Goal: Task Accomplishment & Management: Complete application form

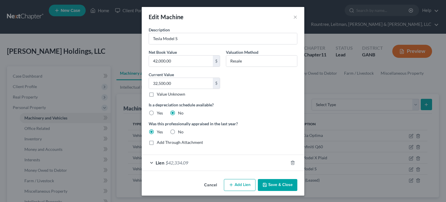
click at [277, 182] on button "Save & Close" at bounding box center [277, 185] width 39 height 12
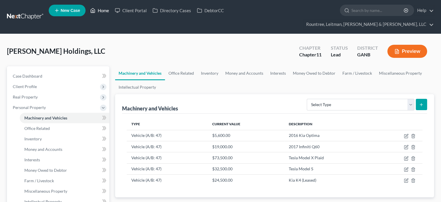
click at [105, 12] on link "Home" at bounding box center [99, 10] width 25 height 10
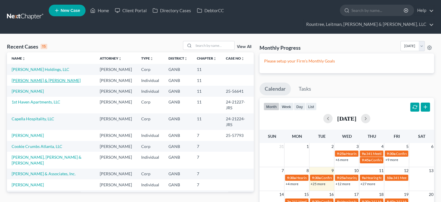
click at [36, 78] on link "[PERSON_NAME] & [PERSON_NAME]" at bounding box center [46, 80] width 69 height 5
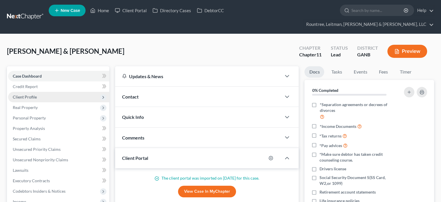
click at [28, 94] on span "Client Profile" at bounding box center [25, 96] width 24 height 5
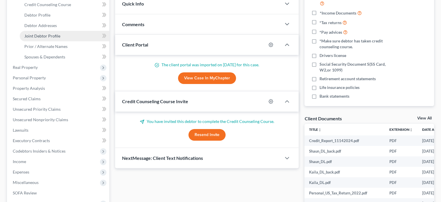
scroll to position [116, 0]
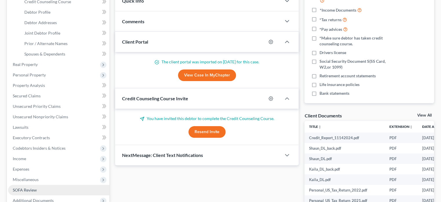
click at [27, 187] on span "SOFA Review" at bounding box center [25, 189] width 24 height 5
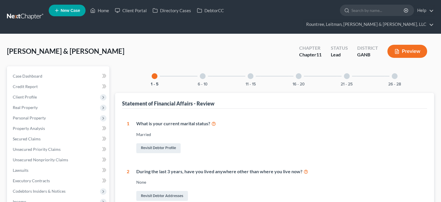
click at [395, 73] on div at bounding box center [395, 76] width 6 height 6
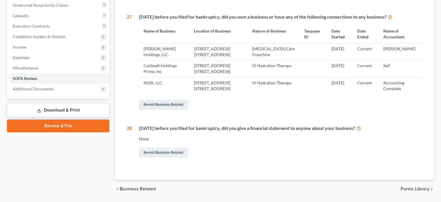
scroll to position [145, 0]
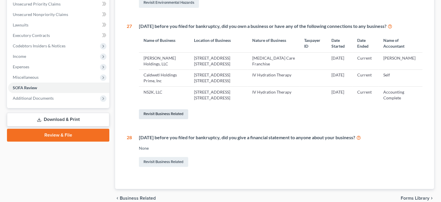
click at [156, 109] on link "Revisit Business Related" at bounding box center [163, 114] width 49 height 10
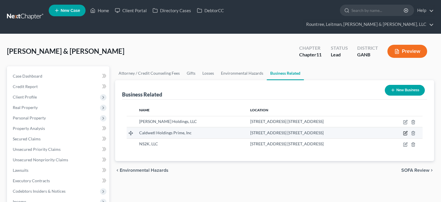
click at [405, 131] on icon "button" at bounding box center [405, 133] width 5 height 5
select select "member"
select select "10"
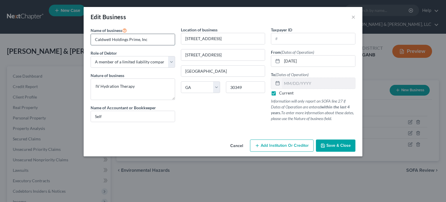
click at [109, 38] on input "Caldwetl Holdings Prime, Inc" at bounding box center [133, 39] width 84 height 11
type input "[PERSON_NAME] Holdings Prime, Inc"
click at [335, 146] on span "Save & Close" at bounding box center [338, 145] width 24 height 5
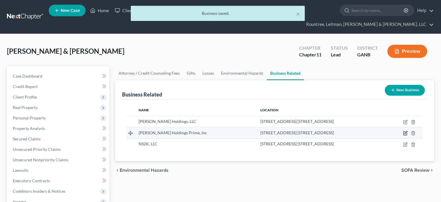
click at [404, 131] on icon "button" at bounding box center [405, 133] width 5 height 5
select select "member"
select select "10"
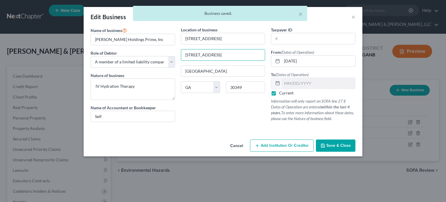
drag, startPoint x: 236, startPoint y: 55, endPoint x: 77, endPoint y: 38, distance: 160.2
click at [79, 39] on div "Edit Business × Name of business * [PERSON_NAME] Holdings Prime, Inc Role of De…" at bounding box center [223, 101] width 446 height 202
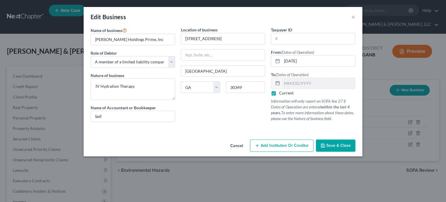
click at [343, 145] on span "Save & Close" at bounding box center [338, 145] width 24 height 5
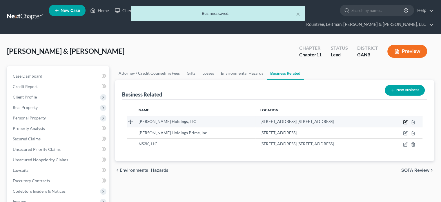
click at [404, 120] on icon "button" at bounding box center [405, 121] width 3 height 3
select select "member"
select select "10"
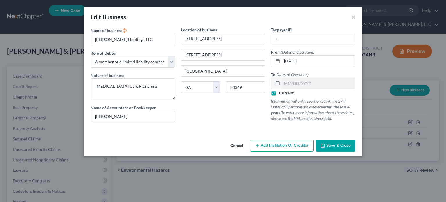
drag, startPoint x: 236, startPoint y: 53, endPoint x: 3, endPoint y: 14, distance: 236.1
click at [63, 25] on div "Edit Business × Name of business * [PERSON_NAME] Holdings, LLC Role of Debtor *…" at bounding box center [223, 101] width 446 height 202
click at [330, 143] on span "Save & Close" at bounding box center [338, 145] width 24 height 5
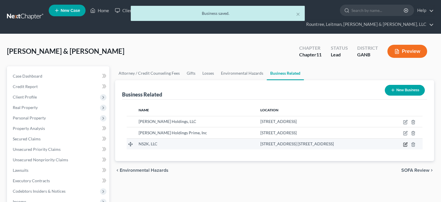
click at [407, 142] on icon "button" at bounding box center [405, 144] width 5 height 5
select select "member"
select select "10"
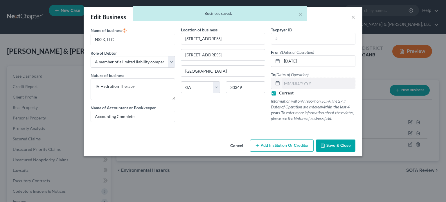
drag, startPoint x: 140, startPoint y: 47, endPoint x: 18, endPoint y: 28, distance: 123.9
click at [36, 30] on div "Edit Business × Name of business * NS2K, LLC Role of Debtor * Select A member o…" at bounding box center [223, 101] width 446 height 202
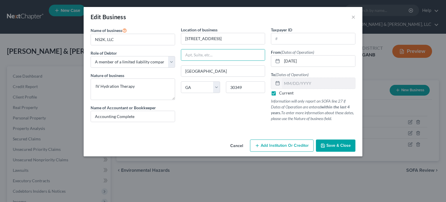
click at [342, 143] on span "Save & Close" at bounding box center [338, 145] width 24 height 5
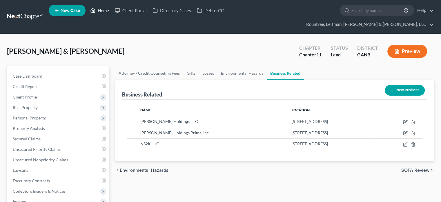
click at [107, 10] on link "Home" at bounding box center [99, 10] width 25 height 10
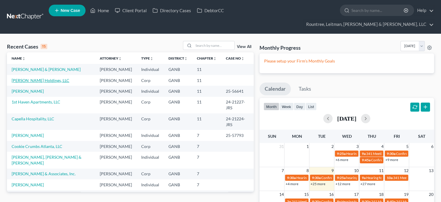
click at [29, 78] on link "[PERSON_NAME] Holdings, LLC" at bounding box center [41, 80] width 58 height 5
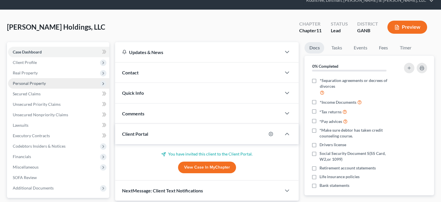
scroll to position [58, 0]
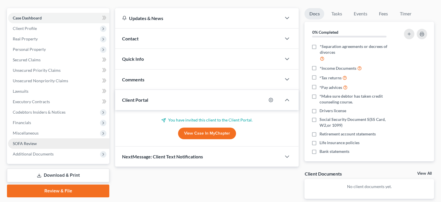
click at [28, 141] on span "SOFA Review" at bounding box center [25, 143] width 24 height 5
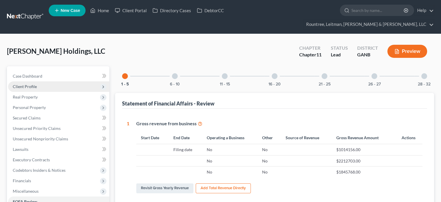
click at [30, 84] on span "Client Profile" at bounding box center [25, 86] width 24 height 5
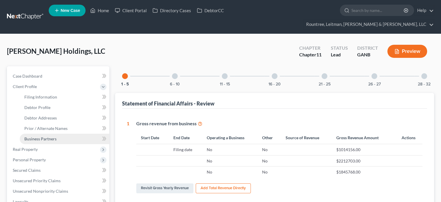
click at [44, 136] on span "Business Partners" at bounding box center [40, 138] width 32 height 5
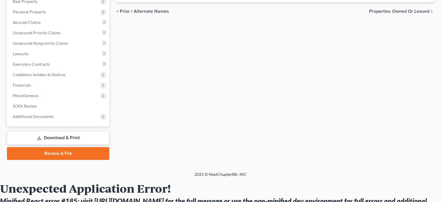
scroll to position [174, 0]
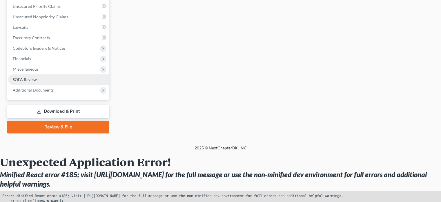
click at [30, 77] on span "SOFA Review" at bounding box center [25, 79] width 24 height 5
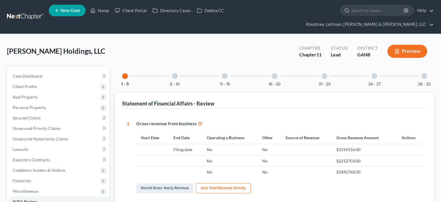
click at [424, 73] on div at bounding box center [425, 76] width 6 height 6
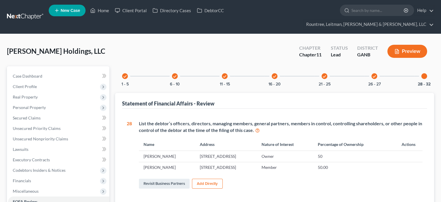
click at [372, 73] on div "check" at bounding box center [375, 76] width 6 height 6
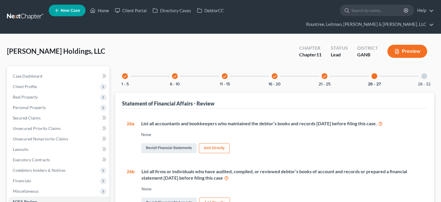
click at [326, 74] on icon "check" at bounding box center [325, 76] width 4 height 4
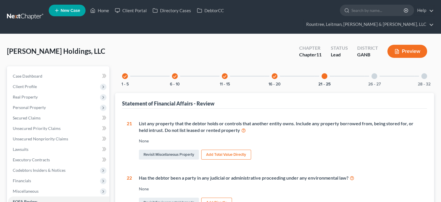
click at [274, 73] on div "check" at bounding box center [275, 76] width 6 height 6
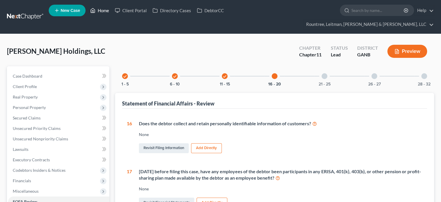
click at [101, 12] on link "Home" at bounding box center [99, 10] width 25 height 10
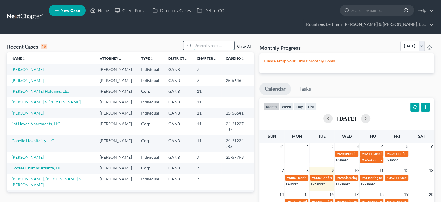
click at [201, 41] on input "search" at bounding box center [214, 45] width 41 height 8
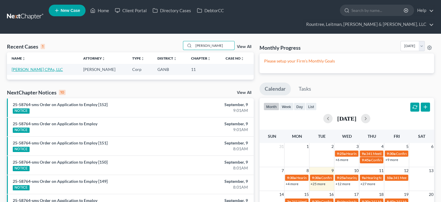
type input "[PERSON_NAME]"
click at [25, 67] on link "[PERSON_NAME] CPAs, LLC" at bounding box center [37, 69] width 51 height 5
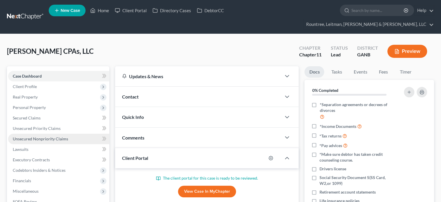
click at [25, 136] on span "Unsecured Nonpriority Claims" at bounding box center [40, 138] width 55 height 5
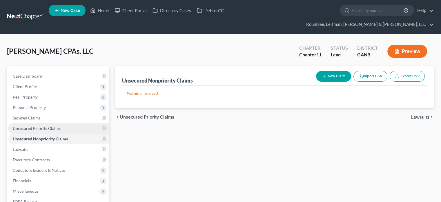
click at [25, 126] on span "Unsecured Priority Claims" at bounding box center [37, 128] width 48 height 5
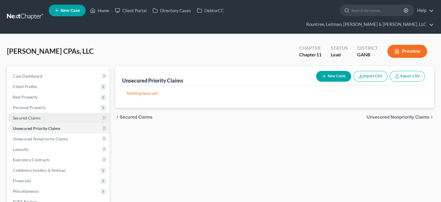
click at [25, 115] on span "Secured Claims" at bounding box center [27, 117] width 28 height 5
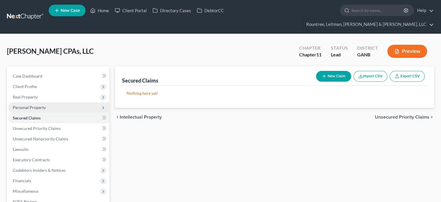
click at [25, 105] on span "Personal Property" at bounding box center [29, 107] width 33 height 5
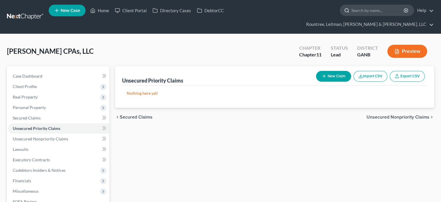
click at [352, 9] on input "search" at bounding box center [378, 10] width 53 height 11
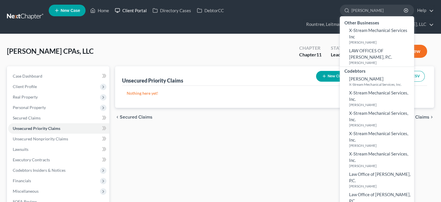
type input "[PERSON_NAME]"
click at [139, 10] on link "Client Portal" at bounding box center [131, 10] width 38 height 10
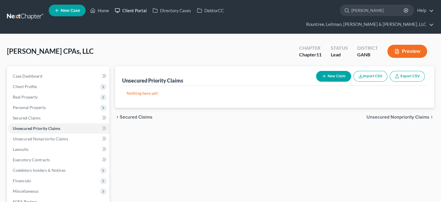
click at [139, 10] on link "Client Portal" at bounding box center [131, 10] width 38 height 10
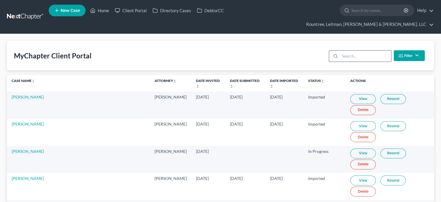
click at [359, 50] on input "search" at bounding box center [365, 55] width 51 height 11
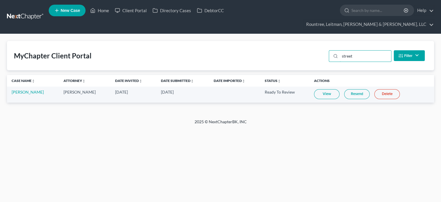
type input "street"
click at [323, 89] on link "View" at bounding box center [327, 94] width 26 height 10
click at [98, 12] on link "Home" at bounding box center [99, 10] width 25 height 10
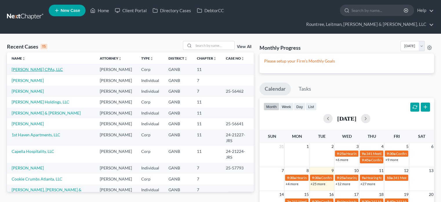
click at [30, 67] on link "[PERSON_NAME] CPAs, LLC" at bounding box center [37, 69] width 51 height 5
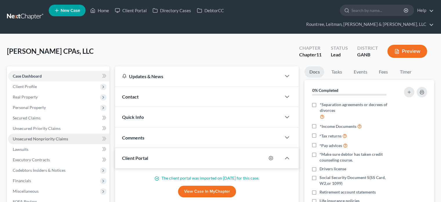
click at [26, 136] on span "Unsecured Nonpriority Claims" at bounding box center [40, 138] width 55 height 5
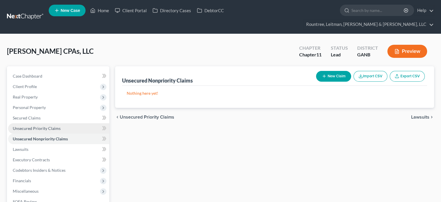
click at [27, 126] on span "Unsecured Priority Claims" at bounding box center [37, 128] width 48 height 5
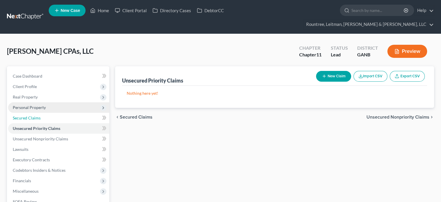
click at [27, 115] on span "Secured Claims" at bounding box center [27, 117] width 28 height 5
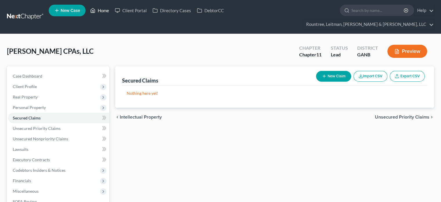
click at [101, 10] on link "Home" at bounding box center [99, 10] width 25 height 10
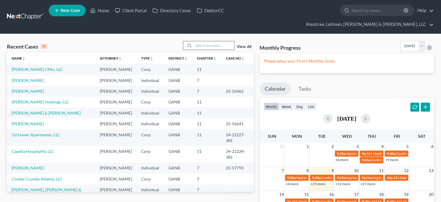
click at [207, 41] on input "search" at bounding box center [214, 45] width 41 height 8
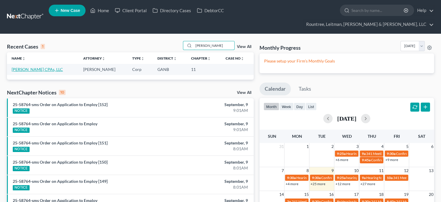
type input "[PERSON_NAME]"
click at [38, 67] on link "[PERSON_NAME] CPAs, LLC" at bounding box center [37, 69] width 51 height 5
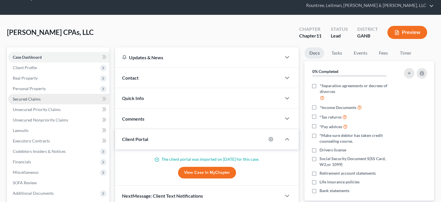
scroll to position [29, 0]
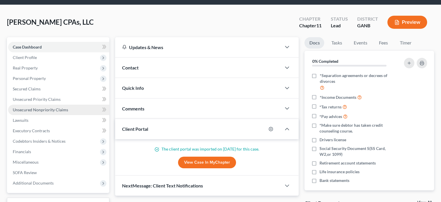
click at [30, 104] on link "Unsecured Nonpriority Claims" at bounding box center [58, 109] width 101 height 10
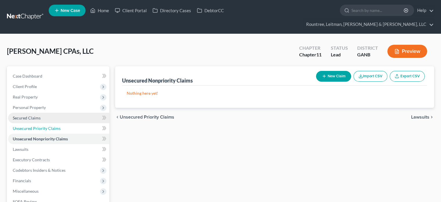
drag, startPoint x: 28, startPoint y: 119, endPoint x: 28, endPoint y: 112, distance: 7.3
click at [28, 126] on span "Unsecured Priority Claims" at bounding box center [37, 128] width 48 height 5
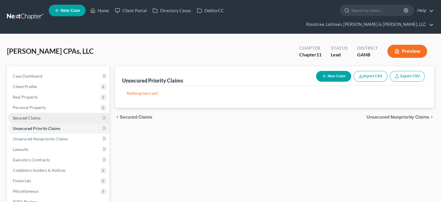
click at [28, 115] on span "Secured Claims" at bounding box center [27, 117] width 28 height 5
click at [107, 10] on link "Home" at bounding box center [99, 10] width 25 height 10
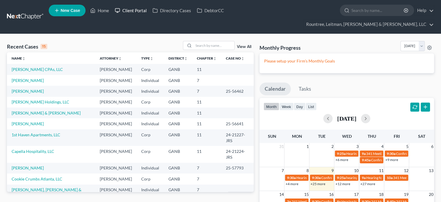
click at [117, 10] on icon at bounding box center [117, 10] width 5 height 7
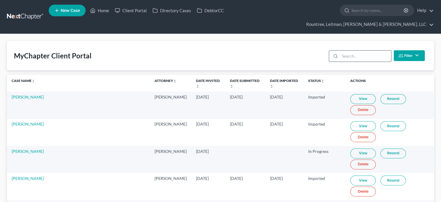
click at [365, 50] on input "search" at bounding box center [365, 55] width 51 height 11
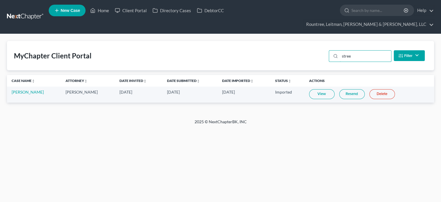
type input "stree"
click at [316, 89] on link "View" at bounding box center [322, 94] width 26 height 10
click at [102, 12] on link "Home" at bounding box center [99, 10] width 25 height 10
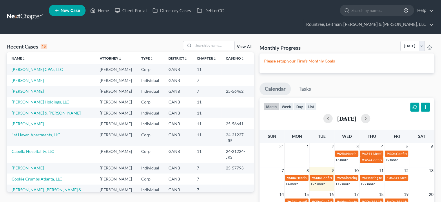
click at [36, 115] on link "[PERSON_NAME] & [PERSON_NAME]" at bounding box center [46, 112] width 69 height 5
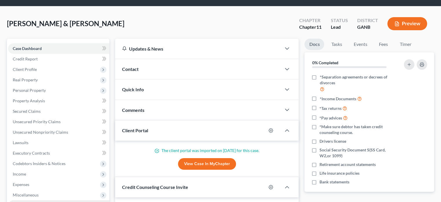
scroll to position [58, 0]
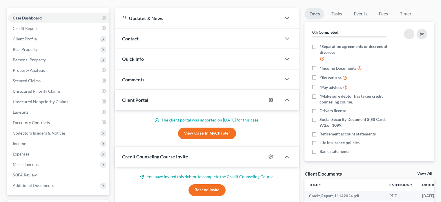
click at [17, 141] on span "Income" at bounding box center [19, 143] width 13 height 5
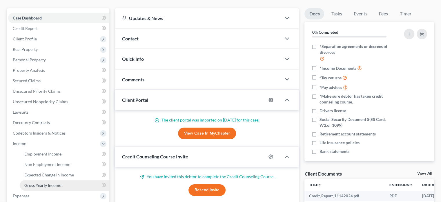
click at [49, 183] on span "Gross Yearly Income" at bounding box center [42, 185] width 37 height 5
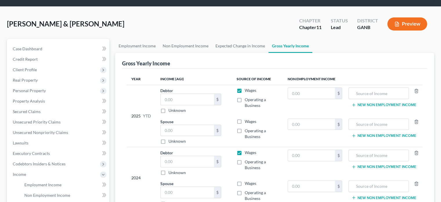
scroll to position [58, 0]
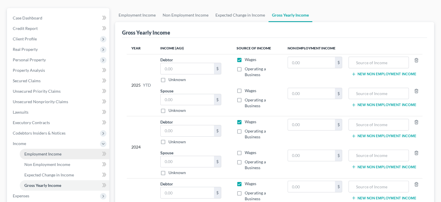
click at [39, 149] on link "Employment Income" at bounding box center [65, 154] width 90 height 10
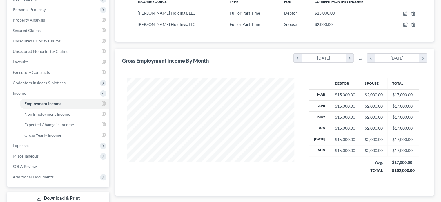
scroll to position [145, 0]
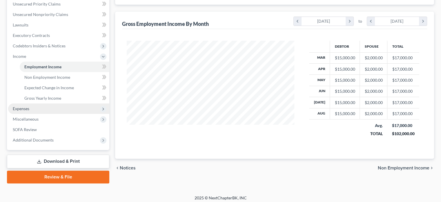
click at [26, 106] on span "Expenses" at bounding box center [21, 108] width 17 height 5
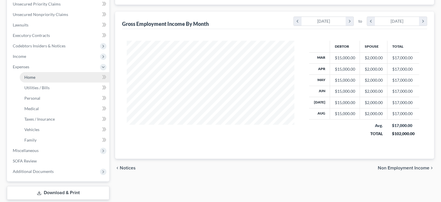
click at [34, 75] on span "Home" at bounding box center [29, 77] width 11 height 5
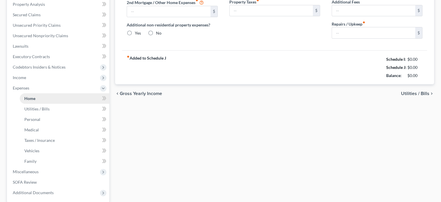
type input "1,124.09"
type input "350.00"
radio input "true"
type input "313.02"
type input "540.25"
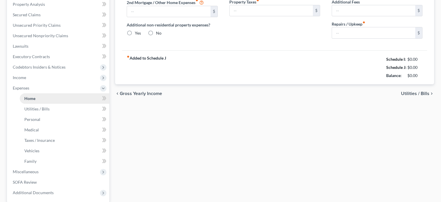
type input "56.25"
type input "0.00"
type input "1,500.00"
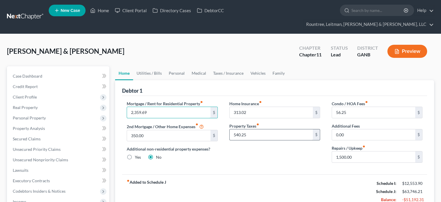
type input "2,359.69"
click at [255, 129] on input "540.25" at bounding box center [271, 134] width 83 height 11
click at [378, 151] on input "1,500.00" at bounding box center [373, 156] width 83 height 11
type input "550"
type input "313.02"
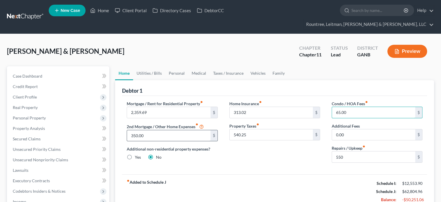
type input "65.00"
click at [153, 130] on input "350.00" at bounding box center [168, 135] width 83 height 11
type input "446.06"
click at [253, 141] on div "Home Insurance fiber_manual_record 313.02 $ Property Taxes fiber_manual_record …" at bounding box center [275, 133] width 102 height 67
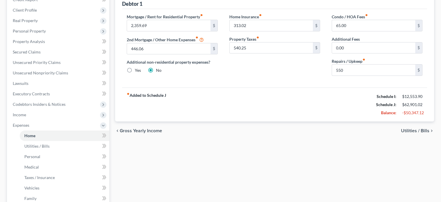
scroll to position [87, 0]
click at [411, 128] on span "Utilities / Bills" at bounding box center [415, 130] width 28 height 5
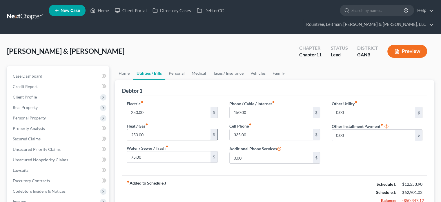
click at [130, 129] on input "250.00" at bounding box center [168, 134] width 83 height 11
type input "2"
type input "200.00"
click at [153, 151] on input "75.00" at bounding box center [168, 156] width 83 height 11
type input "85.00"
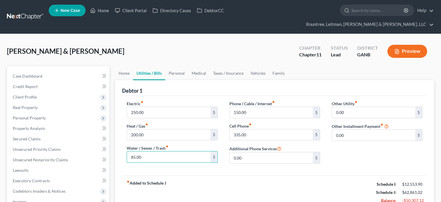
drag, startPoint x: 252, startPoint y: 166, endPoint x: 255, endPoint y: 158, distance: 8.3
click at [253, 175] on div "fiber_manual_record Added to Schedule J Schedule I: $12,553.90 Schedule J: $62,…" at bounding box center [274, 192] width 305 height 34
click at [250, 129] on input "335.00" at bounding box center [271, 134] width 83 height 11
type input "390.00"
click at [363, 139] on div "Other Utility fiber_manual_record 0.00 $ $ 65 Other Installment Payment fiber_m…" at bounding box center [377, 134] width 102 height 68
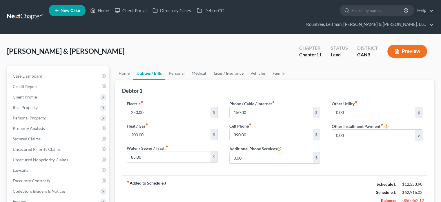
click at [363, 139] on div "Other Utility fiber_manual_record 0.00 $ $ 65 Other Installment Payment fiber_m…" at bounding box center [377, 134] width 102 height 68
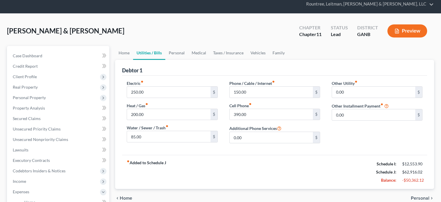
scroll to position [29, 0]
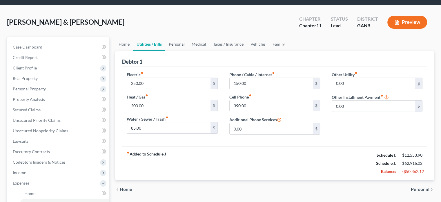
click at [178, 37] on link "Personal" at bounding box center [176, 44] width 23 height 14
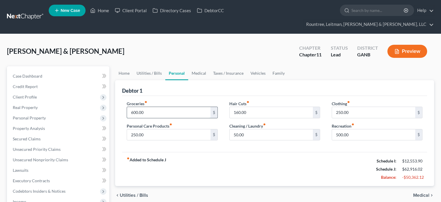
click at [164, 107] on input "600.00" at bounding box center [168, 112] width 83 height 11
type input "825.00"
click at [280, 66] on link "Family" at bounding box center [278, 73] width 19 height 14
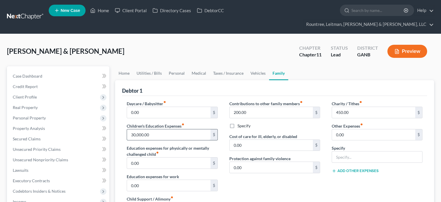
click at [174, 129] on input "30,000.00" at bounding box center [168, 134] width 83 height 11
type input "125.00"
click at [149, 66] on link "Utilities / Bills" at bounding box center [149, 73] width 32 height 14
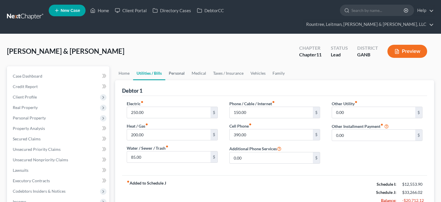
click at [178, 66] on link "Personal" at bounding box center [176, 73] width 23 height 14
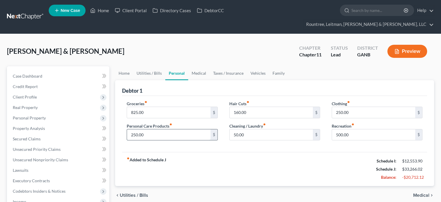
click at [188, 129] on input "250.00" at bounding box center [168, 134] width 83 height 11
click at [292, 129] on input "50.00" at bounding box center [271, 134] width 83 height 11
click at [262, 66] on link "Vehicles" at bounding box center [258, 73] width 22 height 14
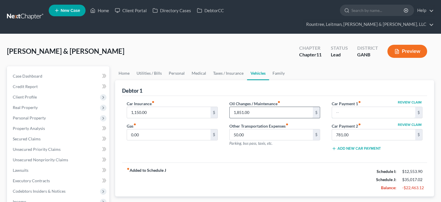
type input "100.00"
type input "1,851.00"
click at [373, 129] on input "781.00" at bounding box center [373, 134] width 83 height 11
click at [323, 144] on div "Car Insurance fiber_manual_record 1,150.00 $ Gas fiber_manual_record 0.00 $ Oil…" at bounding box center [274, 129] width 305 height 67
click at [274, 66] on link "Family" at bounding box center [278, 73] width 19 height 14
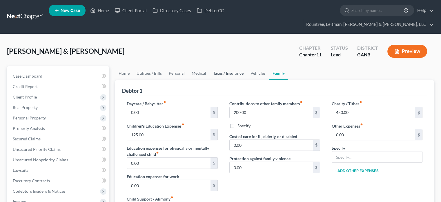
click at [220, 66] on link "Taxes / Insurance" at bounding box center [228, 73] width 37 height 14
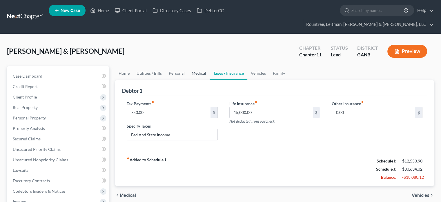
click at [197, 66] on link "Medical" at bounding box center [198, 73] width 21 height 14
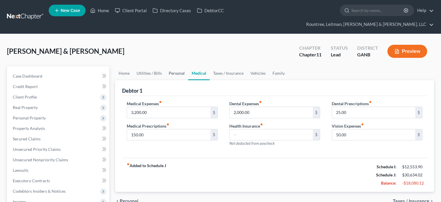
click at [173, 66] on link "Personal" at bounding box center [176, 73] width 23 height 14
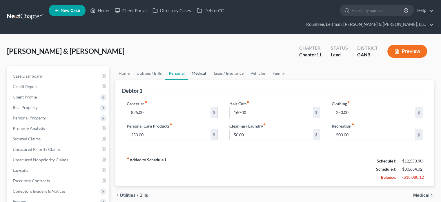
click at [205, 66] on link "Medical" at bounding box center [198, 73] width 21 height 14
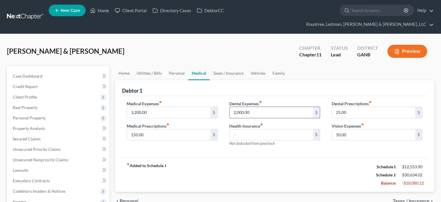
click at [277, 107] on input "2,000.00" at bounding box center [271, 112] width 83 height 11
click at [158, 107] on input "3,200.00" at bounding box center [168, 112] width 83 height 11
click at [208, 166] on div "fiber_manual_record Added to Schedule J Schedule I: $12,553.90 Schedule J: $25,…" at bounding box center [274, 175] width 305 height 34
click at [252, 66] on link "Vehicles" at bounding box center [258, 73] width 22 height 14
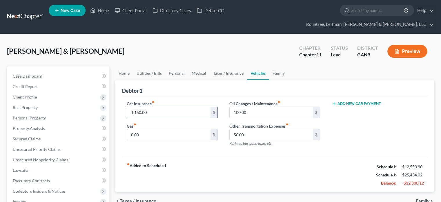
click at [165, 107] on input "1,150.00" at bounding box center [168, 112] width 83 height 11
click at [254, 129] on input "50.00" at bounding box center [271, 134] width 83 height 11
click at [291, 107] on input "100.00" at bounding box center [271, 112] width 83 height 11
click at [239, 107] on input "175.00" at bounding box center [271, 112] width 83 height 11
type input "125.00"
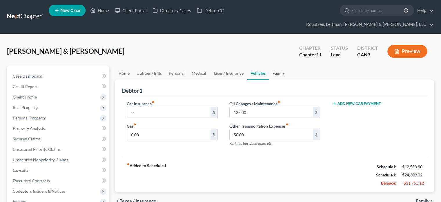
click at [280, 66] on link "Family" at bounding box center [278, 73] width 19 height 14
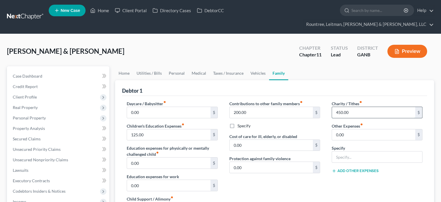
click at [351, 107] on input "450.00" at bounding box center [373, 112] width 83 height 11
type input "600.00"
click at [259, 66] on link "Vehicles" at bounding box center [258, 73] width 22 height 14
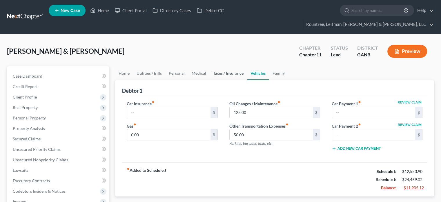
click at [227, 66] on link "Taxes / Insurance" at bounding box center [228, 73] width 37 height 14
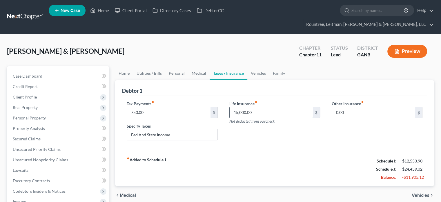
click at [263, 107] on input "15,000.00" at bounding box center [271, 112] width 83 height 11
click at [256, 118] on div "Life Insurance fiber_manual_record $ Not deducted from paycheck" at bounding box center [275, 122] width 102 height 45
click at [192, 66] on link "Medical" at bounding box center [198, 73] width 21 height 14
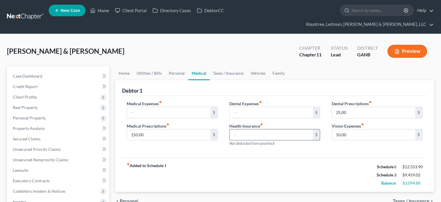
click at [263, 129] on input "text" at bounding box center [271, 134] width 83 height 11
type input "1,125.00"
click at [230, 66] on link "Taxes / Insurance" at bounding box center [228, 73] width 37 height 14
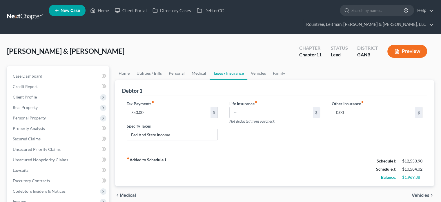
click at [286, 126] on div "Life Insurance fiber_manual_record $ Not deducted from paycheck" at bounding box center [275, 122] width 102 height 45
click at [256, 66] on link "Vehicles" at bounding box center [259, 73] width 22 height 14
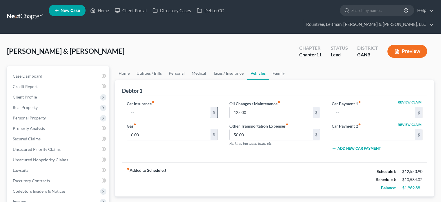
click at [153, 107] on input "text" at bounding box center [168, 112] width 83 height 11
type input "1,315.00"
click at [221, 66] on link "Taxes / Insurance" at bounding box center [228, 73] width 37 height 14
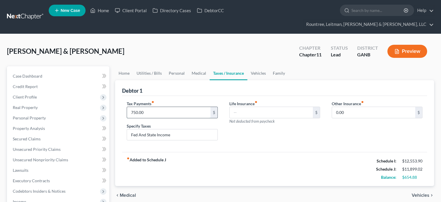
click at [156, 107] on input "750.00" at bounding box center [168, 112] width 83 height 11
type input "700.00"
click at [195, 66] on link "Medical" at bounding box center [198, 73] width 21 height 14
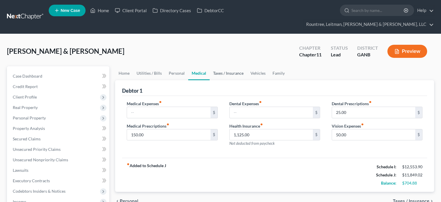
click at [232, 66] on link "Taxes / Insurance" at bounding box center [228, 73] width 37 height 14
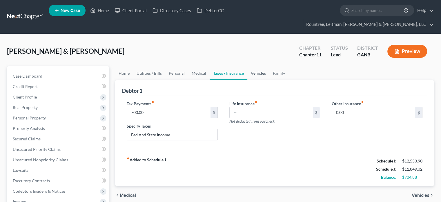
click at [258, 66] on link "Vehicles" at bounding box center [259, 73] width 22 height 14
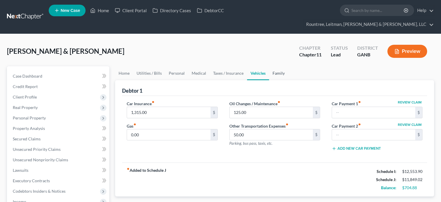
click at [278, 66] on link "Family" at bounding box center [278, 73] width 19 height 14
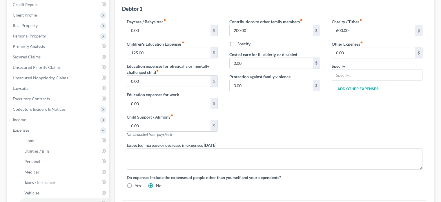
scroll to position [145, 0]
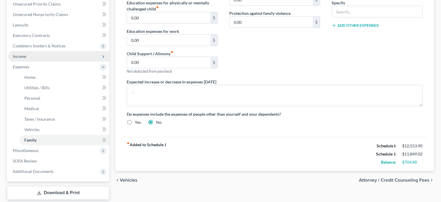
click at [31, 51] on span "Income" at bounding box center [58, 56] width 101 height 10
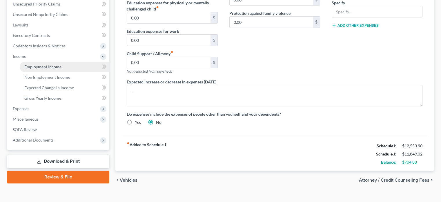
click at [43, 64] on span "Employment Income" at bounding box center [42, 66] width 37 height 5
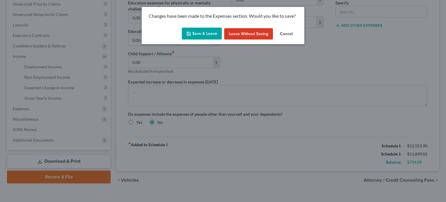
click at [194, 30] on button "Save & Leave" at bounding box center [202, 34] width 40 height 12
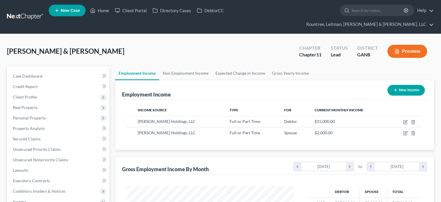
click at [403, 85] on button "New Income" at bounding box center [406, 90] width 37 height 11
select select "0"
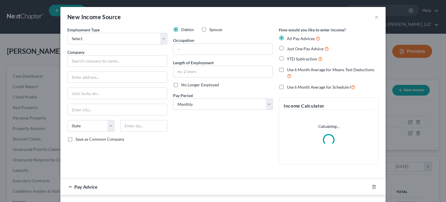
scroll to position [103, 181]
click at [81, 38] on select "Select Full or [DEMOGRAPHIC_DATA] Employment Self Employment" at bounding box center [117, 39] width 100 height 12
select select "1"
click at [67, 33] on select "Select Full or [DEMOGRAPHIC_DATA] Employment Self Employment" at bounding box center [117, 39] width 100 height 12
click at [95, 59] on input "text" at bounding box center [117, 61] width 100 height 12
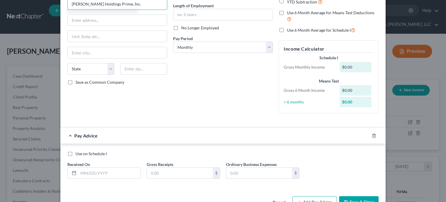
scroll to position [58, 0]
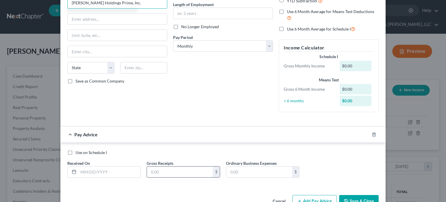
type input "[PERSON_NAME] Holdings Prime, Inc."
click at [181, 170] on input "text" at bounding box center [180, 171] width 66 height 11
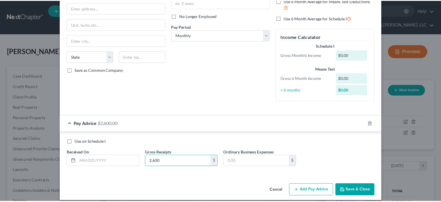
scroll to position [74, 0]
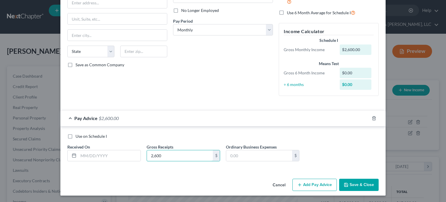
type input "2,600"
click at [75, 133] on label "Use on Schedule I" at bounding box center [90, 136] width 31 height 6
click at [78, 133] on input "Use on Schedule I" at bounding box center [80, 135] width 4 height 4
checkbox input "true"
click at [352, 185] on button "Save & Close" at bounding box center [358, 184] width 39 height 12
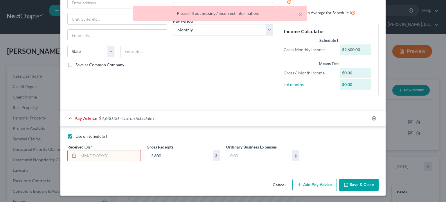
click at [99, 156] on input "text" at bounding box center [109, 155] width 62 height 11
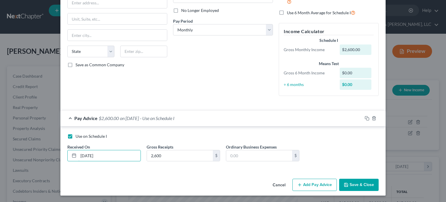
type input "[DATE]"
click at [355, 185] on button "Save & Close" at bounding box center [358, 184] width 39 height 12
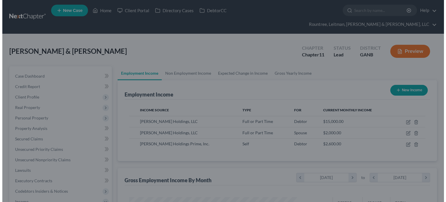
scroll to position [290057, 289981]
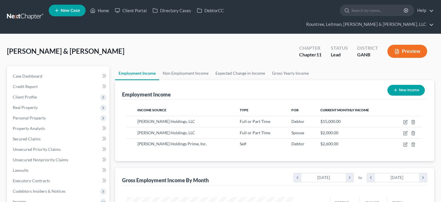
click at [405, 85] on button "New Income" at bounding box center [406, 90] width 37 height 11
select select "0"
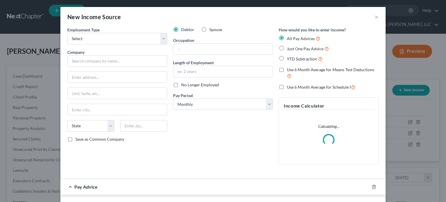
scroll to position [103, 181]
drag, startPoint x: 162, startPoint y: 37, endPoint x: 186, endPoint y: 51, distance: 27.6
click at [163, 37] on select "Select Full or [DEMOGRAPHIC_DATA] Employment Self Employment" at bounding box center [117, 39] width 100 height 12
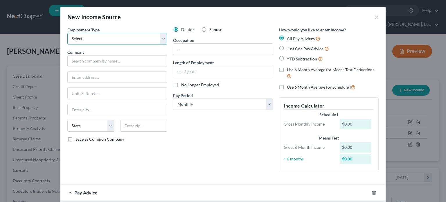
select select "1"
click at [67, 33] on select "Select Full or [DEMOGRAPHIC_DATA] Employment Self Employment" at bounding box center [117, 39] width 100 height 12
click at [209, 28] on label "Spouse" at bounding box center [215, 30] width 13 height 6
click at [212, 28] on input "Spouse" at bounding box center [214, 29] width 4 height 4
radio input "true"
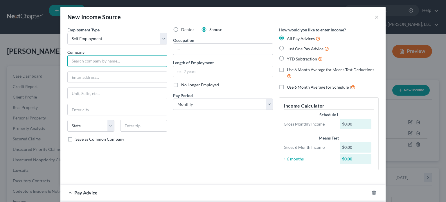
click at [94, 60] on input "text" at bounding box center [117, 61] width 100 height 12
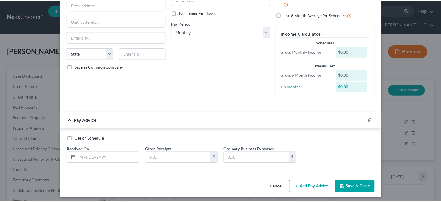
scroll to position [74, 0]
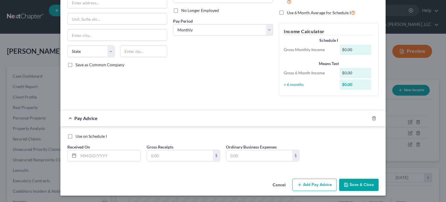
type input "[PERSON_NAME] Holdings Prime, Inc."
click at [75, 136] on label "Use on Schedule I" at bounding box center [90, 136] width 31 height 6
click at [78, 136] on input "Use on Schedule I" at bounding box center [80, 135] width 4 height 4
checkbox input "true"
click at [89, 156] on input "text" at bounding box center [109, 155] width 62 height 11
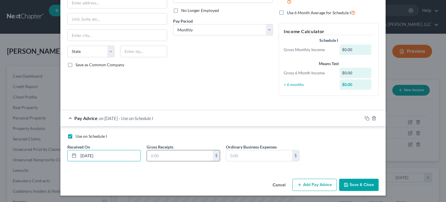
type input "[DATE]"
click at [159, 153] on input "text" at bounding box center [180, 155] width 66 height 11
type input "2,600.00"
click at [355, 184] on button "Save & Close" at bounding box center [358, 184] width 39 height 12
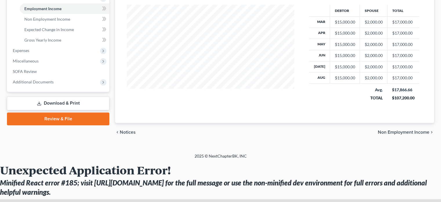
scroll to position [116, 0]
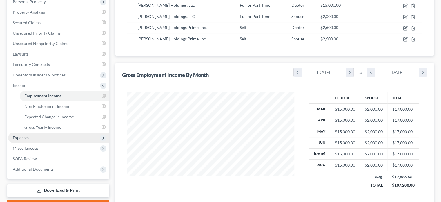
click at [17, 135] on span "Expenses" at bounding box center [21, 137] width 17 height 5
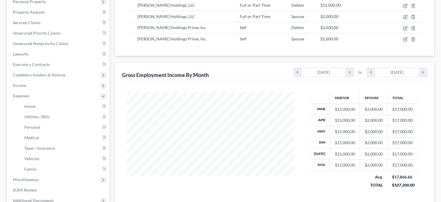
scroll to position [145, 0]
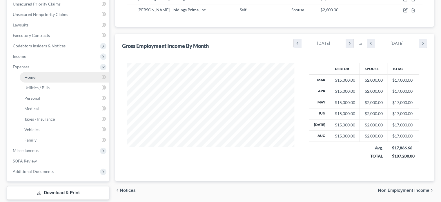
click at [35, 75] on span "Home" at bounding box center [29, 77] width 11 height 5
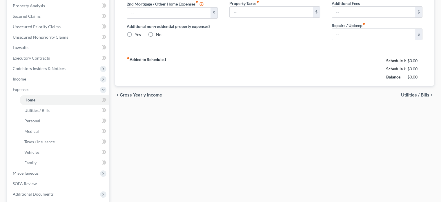
type input "2,359.69"
type input "446.06"
radio input "true"
type input "313.02"
type input "540.25"
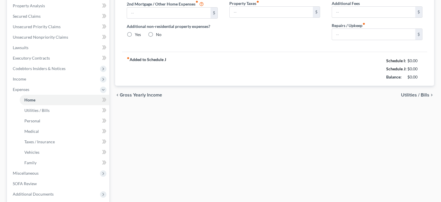
type input "65.00"
type input "0.00"
type input "550.00"
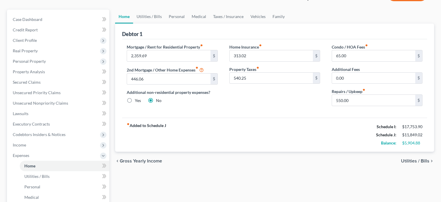
scroll to position [58, 0]
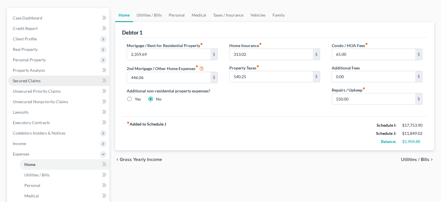
click at [23, 78] on span "Secured Claims" at bounding box center [27, 80] width 28 height 5
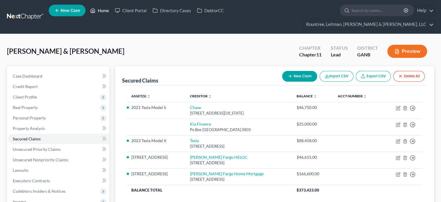
click at [107, 10] on link "Home" at bounding box center [99, 10] width 25 height 10
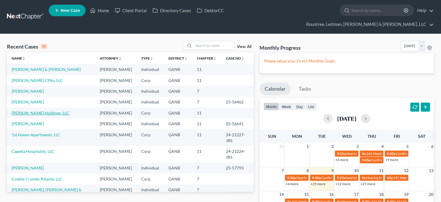
click at [26, 115] on link "[PERSON_NAME] Holdings, LLC" at bounding box center [41, 112] width 58 height 5
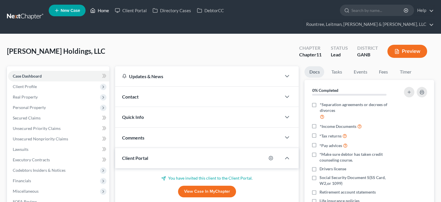
click at [101, 11] on link "Home" at bounding box center [99, 10] width 25 height 10
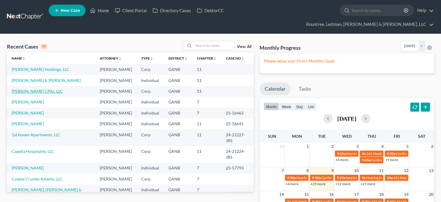
click at [34, 90] on link "[PERSON_NAME] CPAs, LLC" at bounding box center [37, 90] width 51 height 5
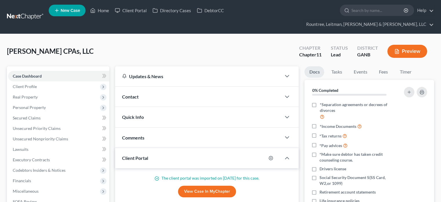
drag, startPoint x: 29, startPoint y: 75, endPoint x: 348, endPoint y: 3, distance: 327.0
click at [29, 84] on span "Client Profile" at bounding box center [25, 86] width 24 height 5
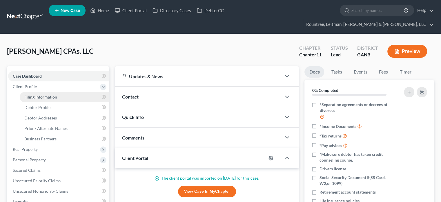
click at [47, 92] on link "Filing Information" at bounding box center [65, 97] width 90 height 10
select select "3"
select select "1"
select select "19"
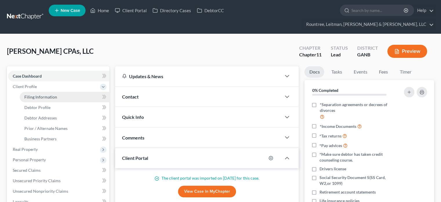
select select "3"
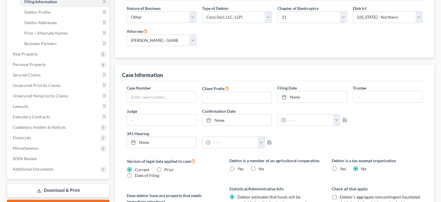
scroll to position [145, 0]
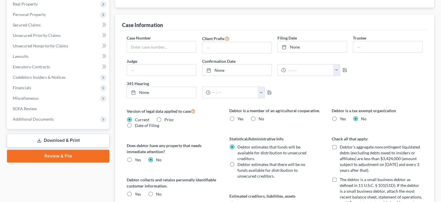
click at [135, 191] on label "Yes" at bounding box center [138, 194] width 6 height 6
click at [137, 191] on input "Yes" at bounding box center [139, 193] width 4 height 4
radio input "true"
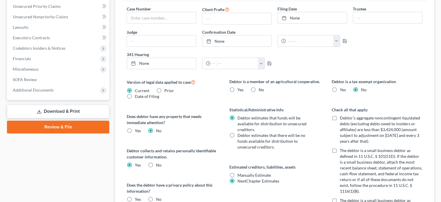
click at [292, 184] on div "Debtor is a member of an agricultural cooperative. Yes No Statistical/Administr…" at bounding box center [275, 201] width 102 height 246
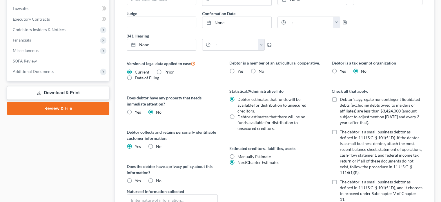
scroll to position [203, 0]
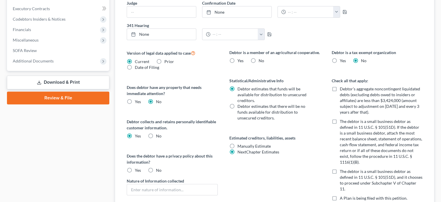
click at [340, 86] on label "Debtor’s aggregate noncontingent liquidated debts (excluding debts owed to insi…" at bounding box center [381, 100] width 83 height 29
click at [342, 86] on input "Debtor’s aggregate noncontingent liquidated debts (excluding debts owed to insi…" at bounding box center [344, 88] width 4 height 4
checkbox input "true"
click at [340, 118] on label "The debtor is a small business debtor as defined in 11 U.S.C. § 101(51D). If th…" at bounding box center [381, 141] width 83 height 46
click at [342, 118] on input "The debtor is a small business debtor as defined in 11 U.S.C. § 101(51D). If th…" at bounding box center [344, 120] width 4 height 4
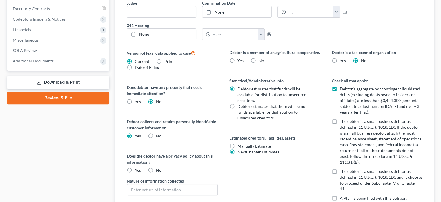
checkbox input "true"
click at [340, 168] on label "The debtor is a small business debtor as defined in 11 U.S.C. § 101(51D), and i…" at bounding box center [381, 179] width 83 height 23
click at [342, 168] on input "The debtor is a small business debtor as defined in 11 U.S.C. § 101(51D), and i…" at bounding box center [344, 170] width 4 height 4
checkbox input "true"
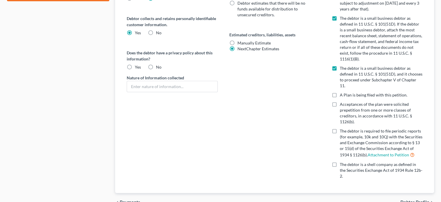
scroll to position [319, 0]
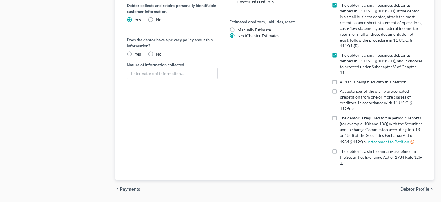
click at [417, 187] on span "Debtor Profile" at bounding box center [415, 189] width 29 height 5
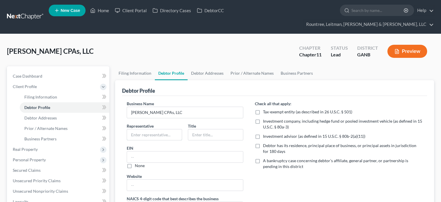
drag, startPoint x: 151, startPoint y: 124, endPoint x: 273, endPoint y: 123, distance: 122.2
click at [151, 129] on input "text" at bounding box center [154, 134] width 55 height 11
drag, startPoint x: 141, startPoint y: 123, endPoint x: -91, endPoint y: 98, distance: 233.4
type input "[PERSON_NAME]"
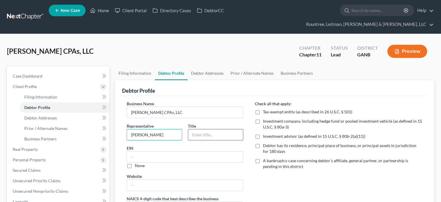
click at [208, 129] on input "text" at bounding box center [215, 134] width 55 height 11
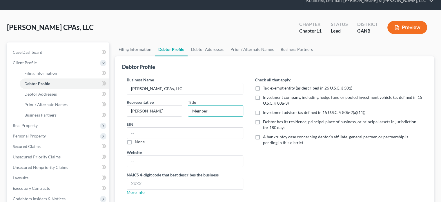
scroll to position [58, 0]
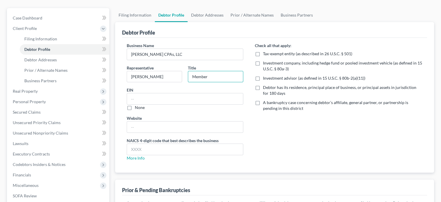
type input "Member"
drag, startPoint x: 258, startPoint y: 79, endPoint x: 257, endPoint y: 96, distance: 17.4
click at [263, 84] on label "Debtor has its residence, principal place of business, or principal assets in j…" at bounding box center [343, 90] width 160 height 12
click at [265, 84] on input "Debtor has its residence, principal place of business, or principal assets in j…" at bounding box center [267, 86] width 4 height 4
checkbox input "true"
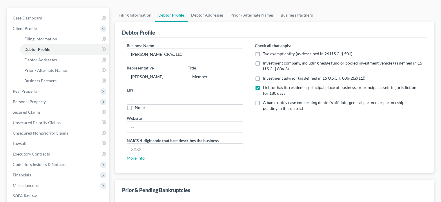
click at [164, 144] on input "text" at bounding box center [185, 149] width 116 height 11
click at [137, 155] on link "More Info" at bounding box center [136, 157] width 18 height 5
click at [155, 144] on input "text" at bounding box center [185, 149] width 116 height 11
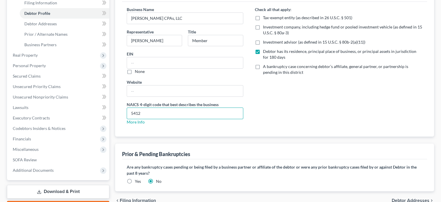
scroll to position [116, 0]
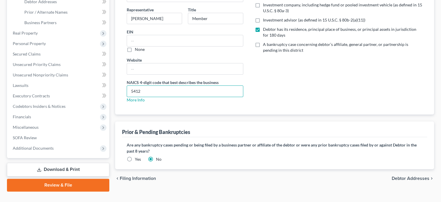
type input "5412"
click at [417, 176] on span "Debtor Addresses" at bounding box center [411, 178] width 38 height 5
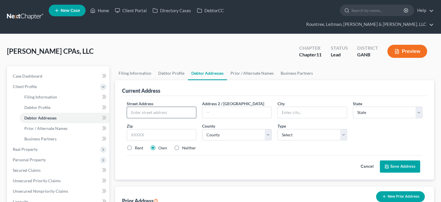
click at [155, 107] on input "text" at bounding box center [161, 112] width 69 height 11
paste input "[STREET_ADDRESS]"
type input "[STREET_ADDRESS]"
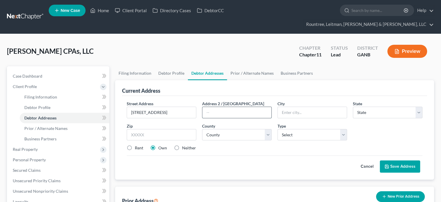
click at [225, 107] on input "text" at bounding box center [237, 112] width 69 height 11
type input "Ste. 410"
drag, startPoint x: 175, startPoint y: 100, endPoint x: 266, endPoint y: 99, distance: 90.8
click at [266, 100] on div "Street Address * [STREET_ADDRESS] * State * State [US_STATE] AK AR AZ CA CO CT …" at bounding box center [275, 127] width 302 height 55
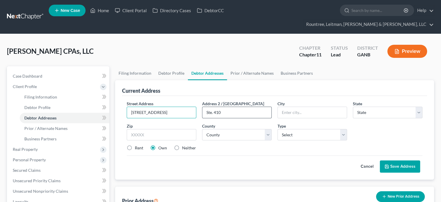
scroll to position [0, 0]
type input "[STREET_ADDRESS]"
click at [149, 129] on input "text" at bounding box center [162, 135] width 70 height 12
type input "30009"
click at [221, 129] on select "County" at bounding box center [237, 135] width 70 height 12
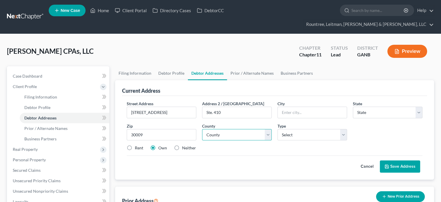
type input "Alpharetta"
select select "10"
click at [226, 129] on select "County" at bounding box center [237, 135] width 70 height 12
click at [247, 129] on select "County [GEOGRAPHIC_DATA] [GEOGRAPHIC_DATA] [GEOGRAPHIC_DATA] [GEOGRAPHIC_DATA] …" at bounding box center [237, 135] width 70 height 12
select select "59"
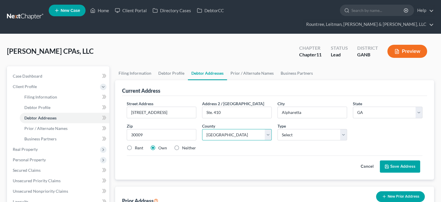
click at [202, 129] on select "County [GEOGRAPHIC_DATA] [GEOGRAPHIC_DATA] [GEOGRAPHIC_DATA] [GEOGRAPHIC_DATA] …" at bounding box center [237, 135] width 70 height 12
click at [301, 129] on select "Select Business Mailing Location of Assets" at bounding box center [313, 135] width 70 height 12
select select "0"
click at [278, 129] on select "Select Business Mailing Location of Assets" at bounding box center [313, 135] width 70 height 12
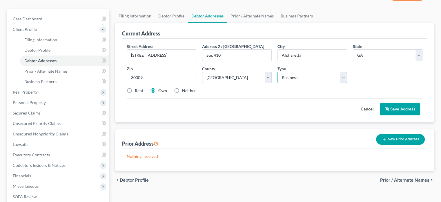
scroll to position [58, 0]
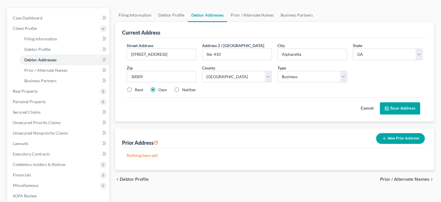
click at [399, 102] on button "Save Address" at bounding box center [400, 108] width 40 height 12
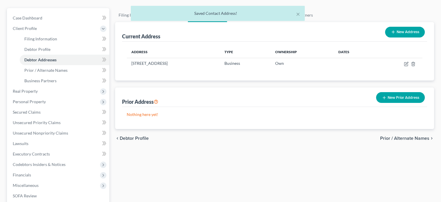
scroll to position [0, 0]
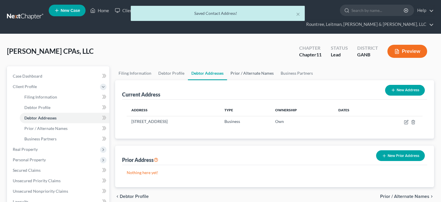
click at [247, 66] on link "Prior / Alternate Names" at bounding box center [252, 73] width 50 height 14
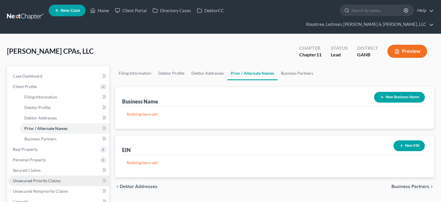
scroll to position [58, 0]
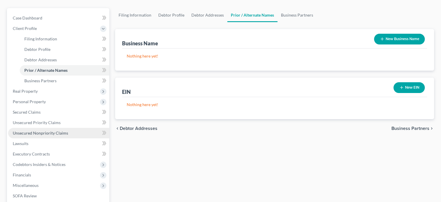
click at [47, 130] on span "Unsecured Nonpriority Claims" at bounding box center [40, 132] width 55 height 5
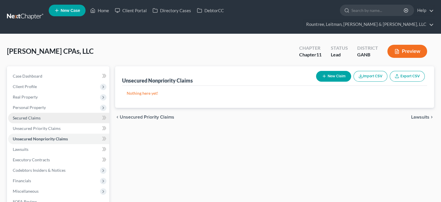
click at [34, 115] on span "Secured Claims" at bounding box center [27, 117] width 28 height 5
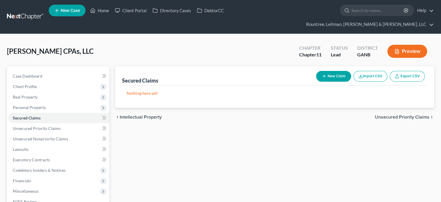
click at [326, 74] on icon "button" at bounding box center [324, 76] width 5 height 5
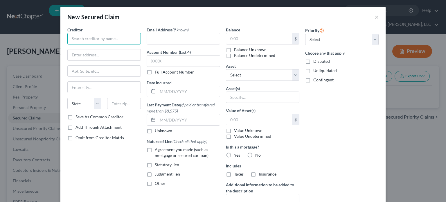
click at [115, 34] on input "text" at bounding box center [103, 39] width 73 height 12
type input "[PERSON_NAME] Financial Advisory"
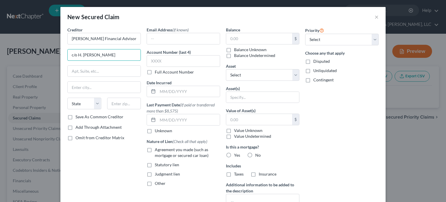
type input "c/o H. [PERSON_NAME]"
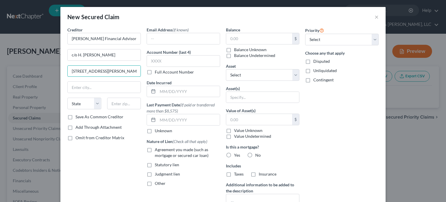
type input "[STREET_ADDRESS][PERSON_NAME]"
type input "6"
type input "30062"
type input "Marietta"
select select "10"
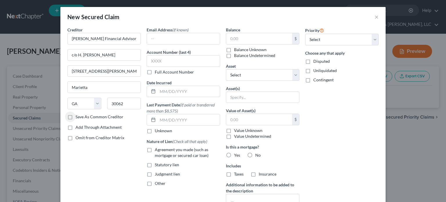
click at [75, 115] on label "Save As Common Creditor" at bounding box center [99, 117] width 48 height 6
click at [78, 115] on input "Save As Common Creditor" at bounding box center [80, 116] width 4 height 4
checkbox input "true"
click at [244, 38] on input "text" at bounding box center [259, 38] width 66 height 11
drag, startPoint x: 235, startPoint y: 38, endPoint x: 241, endPoint y: 38, distance: 6.1
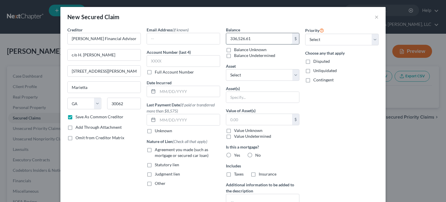
click at [241, 38] on input "336,526.61" at bounding box center [259, 38] width 66 height 11
type input "336,256.61"
click at [155, 174] on label "Judgment lien" at bounding box center [167, 174] width 25 height 6
click at [157, 174] on input "Judgment lien" at bounding box center [159, 173] width 4 height 4
checkbox input "true"
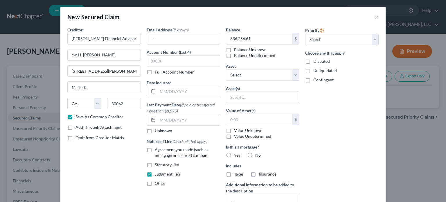
click at [255, 154] on label "No" at bounding box center [258, 155] width 6 height 6
click at [257, 154] on input "No" at bounding box center [259, 154] width 4 height 4
radio input "true"
click at [255, 173] on label "No" at bounding box center [258, 174] width 6 height 6
click at [257, 173] on input "No" at bounding box center [259, 173] width 4 height 4
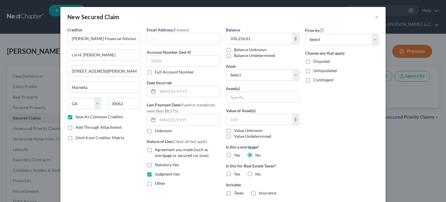
radio input "true"
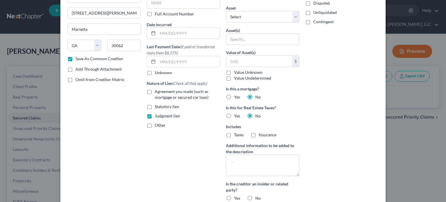
click at [255, 196] on label "No" at bounding box center [258, 198] width 6 height 6
click at [257, 196] on input "No" at bounding box center [259, 197] width 4 height 4
radio input "true"
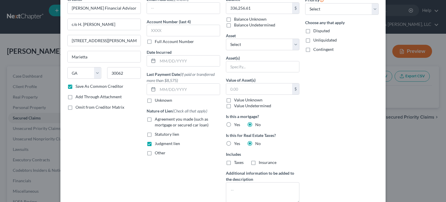
scroll to position [0, 0]
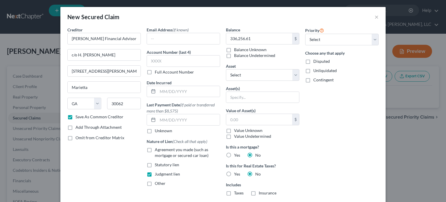
click at [313, 61] on label "Disputed" at bounding box center [321, 61] width 17 height 6
click at [315, 61] on input "Disputed" at bounding box center [317, 60] width 4 height 4
checkbox input "true"
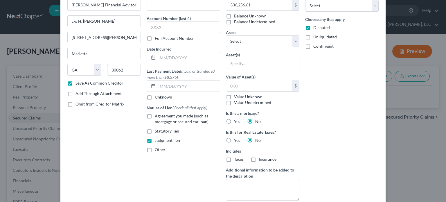
scroll to position [87, 0]
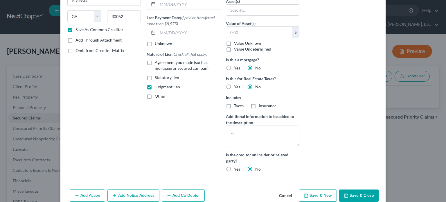
click at [344, 195] on icon "button" at bounding box center [346, 195] width 5 height 5
checkbox input "false"
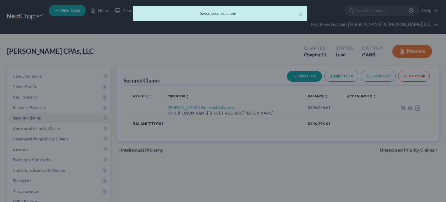
scroll to position [44, 0]
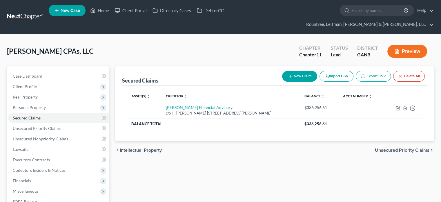
click at [304, 71] on button "New Claim" at bounding box center [299, 76] width 35 height 11
select select "0"
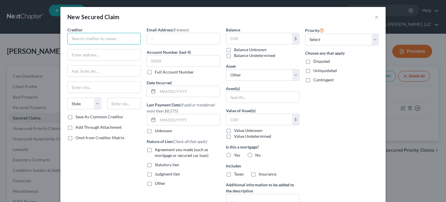
click at [84, 37] on input "text" at bounding box center [103, 39] width 73 height 12
type input "Firm360"
click at [237, 36] on input "text" at bounding box center [259, 38] width 66 height 11
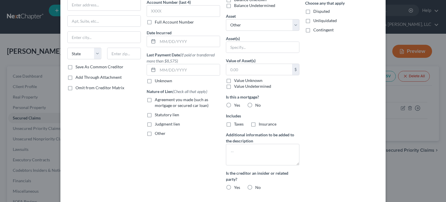
scroll to position [79, 0]
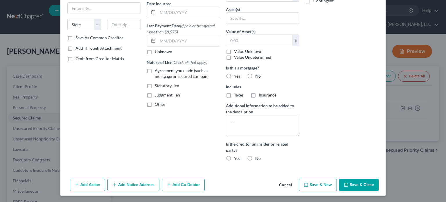
type input "9,504.00"
click at [357, 184] on button "Save & Close" at bounding box center [358, 184] width 39 height 12
select select
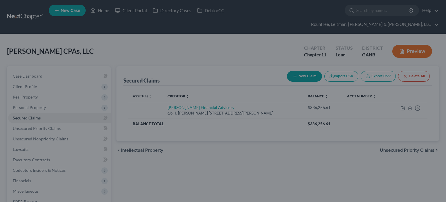
scroll to position [25, 0]
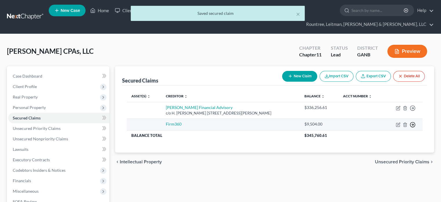
click at [412, 122] on icon "button" at bounding box center [413, 125] width 6 height 6
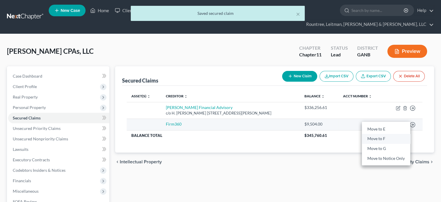
click at [383, 134] on link "Move to F" at bounding box center [386, 139] width 48 height 10
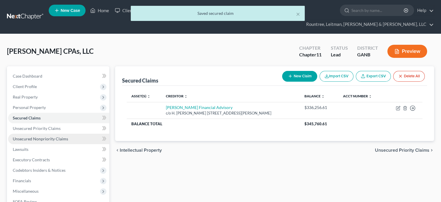
click at [34, 136] on span "Unsecured Nonpriority Claims" at bounding box center [40, 138] width 55 height 5
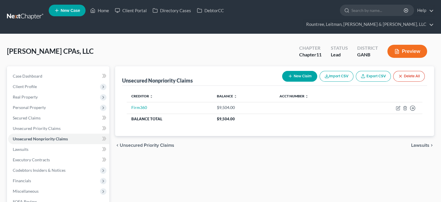
click at [298, 71] on button "New Claim" at bounding box center [299, 76] width 35 height 11
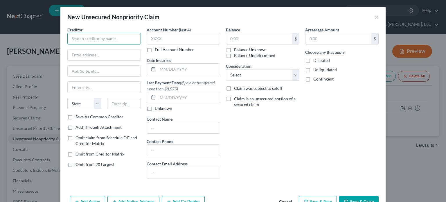
click at [86, 36] on input "text" at bounding box center [103, 39] width 73 height 12
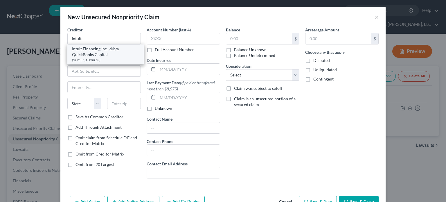
click at [89, 60] on div "[STREET_ADDRESS]" at bounding box center [105, 59] width 67 height 5
type input "Intuit Financing Inc., d/b/a QuickBooks Capital"
type input "[STREET_ADDRESS]"
type input "Mountain View"
select select "4"
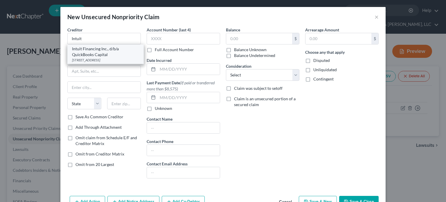
type input "94043"
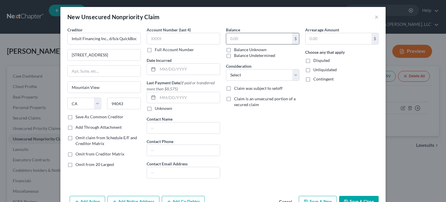
click at [258, 36] on input "text" at bounding box center [259, 38] width 66 height 11
type input "18,116.72"
drag, startPoint x: 104, startPoint y: 38, endPoint x: 237, endPoint y: 39, distance: 132.3
click at [237, 39] on div "Creditor * Intuit Financing Inc., [GEOGRAPHIC_DATA]/b/a QuickBooks Capital [STR…" at bounding box center [222, 105] width 317 height 156
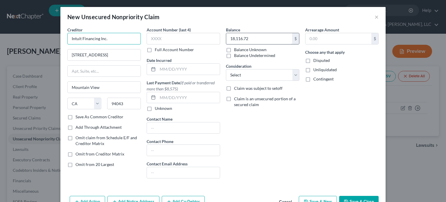
scroll to position [0, 0]
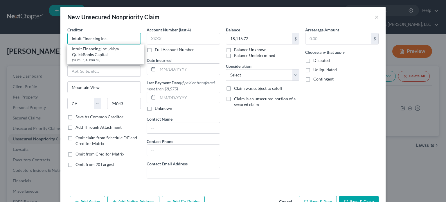
type input "Intuit Financing Inc."
click at [261, 144] on div "Balance 18,116.72 $ Balance Unknown Balance Undetermined 18,116.72 $ Balance Un…" at bounding box center [262, 105] width 79 height 156
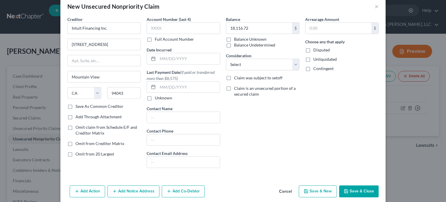
scroll to position [17, 0]
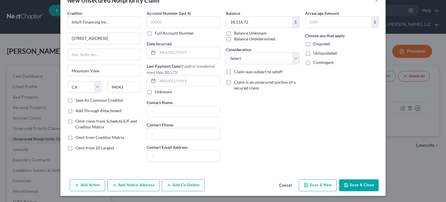
click at [353, 182] on button "Save & Close" at bounding box center [358, 185] width 39 height 12
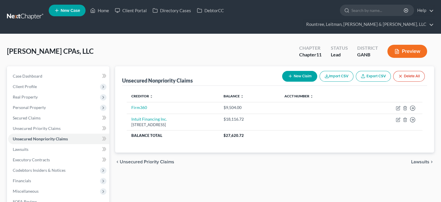
click at [297, 71] on button "New Claim" at bounding box center [299, 76] width 35 height 11
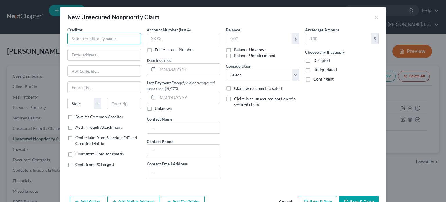
click at [84, 38] on input "text" at bounding box center [103, 39] width 73 height 12
type input "Fontis"
click at [238, 39] on input "text" at bounding box center [259, 38] width 66 height 11
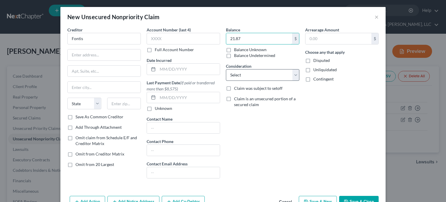
type input "21.87"
drag, startPoint x: 292, startPoint y: 73, endPoint x: 290, endPoint y: 79, distance: 5.7
click at [292, 73] on select "Select Cable / Satellite Services Collection Agency Credit Card Debt Debt Couns…" at bounding box center [262, 75] width 73 height 12
select select "15"
click at [226, 69] on select "Select Cable / Satellite Services Collection Agency Credit Card Debt Debt Couns…" at bounding box center [262, 75] width 73 height 12
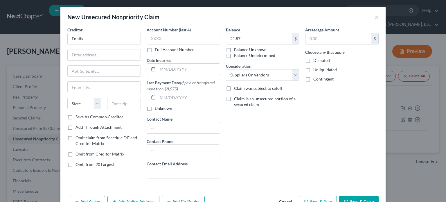
click at [356, 198] on button "Save & Close" at bounding box center [358, 202] width 39 height 12
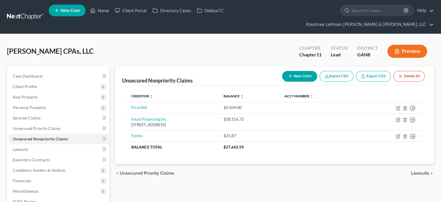
click at [293, 71] on button "New Claim" at bounding box center [299, 76] width 35 height 11
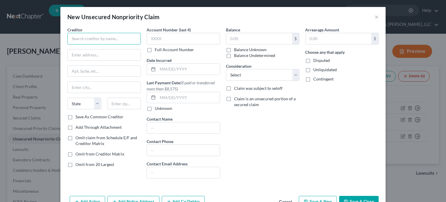
click at [97, 36] on input "text" at bounding box center [103, 39] width 73 height 12
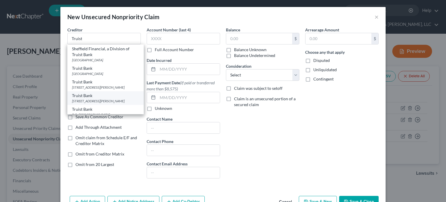
click at [100, 99] on div "[STREET_ADDRESS][PERSON_NAME]" at bounding box center [105, 100] width 67 height 5
type input "Truist Bank"
type input "[STREET_ADDRESS][PERSON_NAME]"
type input "Charlotte"
select select "28"
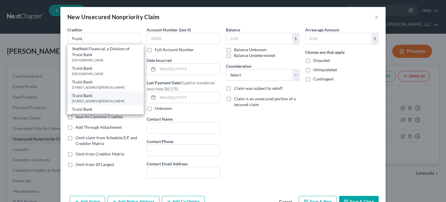
type input "28202"
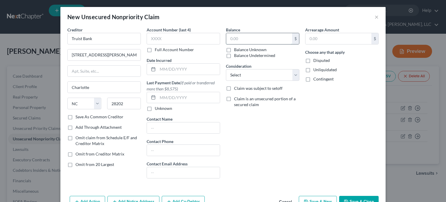
click at [248, 37] on input "text" at bounding box center [259, 38] width 66 height 11
type input "5,463.66"
click at [291, 74] on select "Select Cable / Satellite Services Collection Agency Credit Card Debt Debt Couns…" at bounding box center [262, 75] width 73 height 12
select select "2"
click at [226, 69] on select "Select Cable / Satellite Services Collection Agency Credit Card Debt Debt Couns…" at bounding box center [262, 75] width 73 height 12
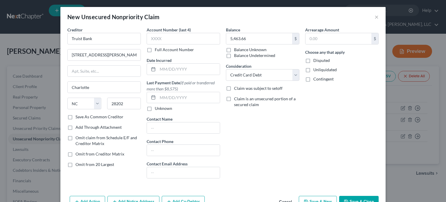
click at [362, 198] on button "Save & Close" at bounding box center [358, 202] width 39 height 12
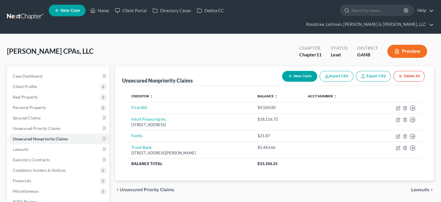
click at [302, 71] on button "New Claim" at bounding box center [299, 76] width 35 height 11
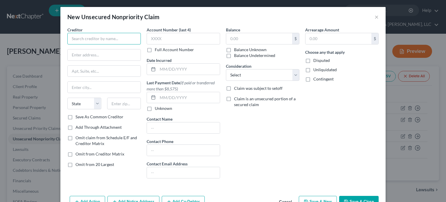
click at [106, 40] on input "text" at bounding box center [103, 39] width 73 height 12
click at [137, 35] on input "Atlanta Office Technologies" at bounding box center [103, 39] width 73 height 12
drag, startPoint x: 56, startPoint y: 27, endPoint x: -111, endPoint y: 1, distance: 169.2
click at [0, 1] on html "Home New Case Client Portal Directory Cases DebtorCC Rountree, [PERSON_NAME], […" at bounding box center [223, 189] width 446 height 378
type input "Card Service Center"
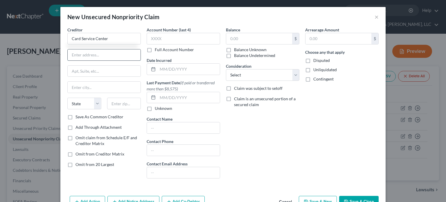
click at [77, 56] on input "text" at bounding box center [104, 54] width 73 height 11
type input "PO Box 569120"
click at [115, 104] on input "text" at bounding box center [124, 103] width 34 height 12
type input "75356"
click at [241, 39] on input "text" at bounding box center [259, 38] width 66 height 11
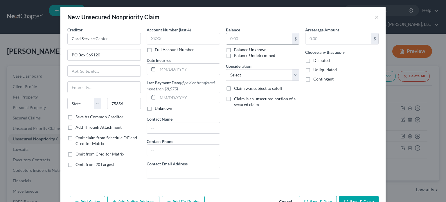
type input "[GEOGRAPHIC_DATA]"
select select "45"
type input "5"
type input "4,422.97"
click at [241, 74] on select "Select Cable / Satellite Services Collection Agency Credit Card Debt Debt Couns…" at bounding box center [262, 75] width 73 height 12
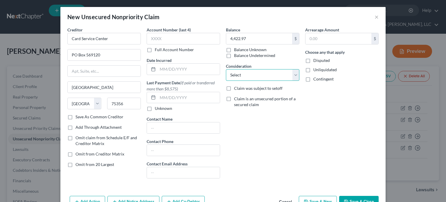
select select "2"
click at [226, 69] on select "Select Cable / Satellite Services Collection Agency Credit Card Debt Debt Couns…" at bounding box center [262, 75] width 73 height 12
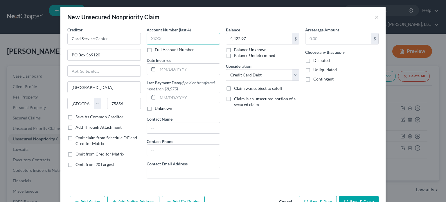
click at [152, 38] on input "text" at bounding box center [183, 39] width 73 height 12
type input "8004"
click at [297, 158] on div "Balance 4,422.97 $ Balance Unknown Balance Undetermined 4,422.97 $ Balance Unkn…" at bounding box center [262, 105] width 79 height 156
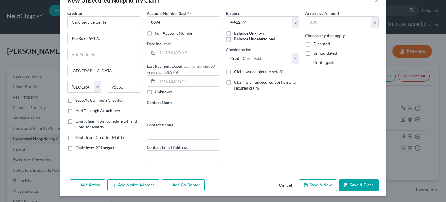
click at [356, 183] on button "Save & Close" at bounding box center [358, 185] width 39 height 12
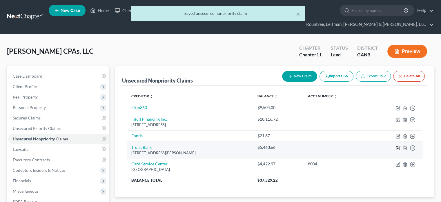
click at [399, 145] on icon "button" at bounding box center [398, 147] width 5 height 5
select select "28"
select select "2"
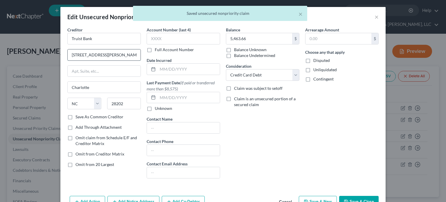
click at [115, 55] on input "[STREET_ADDRESS][PERSON_NAME]" at bounding box center [104, 54] width 73 height 11
drag, startPoint x: 115, startPoint y: 55, endPoint x: 11, endPoint y: 43, distance: 104.3
click at [11, 43] on div "Edit Unsecured Nonpriority Claim × Creditor * Truist Bank [STREET_ADDRESS][PERS…" at bounding box center [223, 101] width 446 height 202
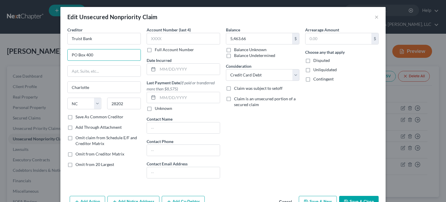
type input "PO Box 400"
type input "5"
type input "27894"
click at [75, 116] on label "Save As Common Creditor" at bounding box center [99, 117] width 48 height 6
click at [78, 116] on input "Save As Common Creditor" at bounding box center [80, 116] width 4 height 4
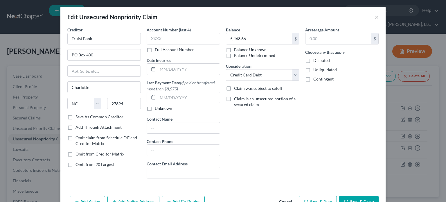
checkbox input "true"
type input "[PERSON_NAME]"
click at [348, 162] on div "Arrearage Amount $ Choose any that apply Disputed Unliquidated Contingent" at bounding box center [341, 105] width 79 height 156
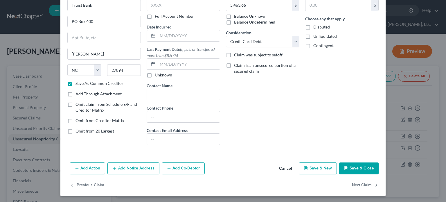
click at [362, 168] on button "Save & Close" at bounding box center [358, 168] width 39 height 12
checkbox input "false"
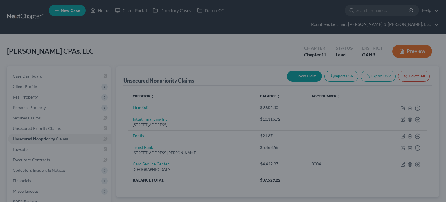
type input "0"
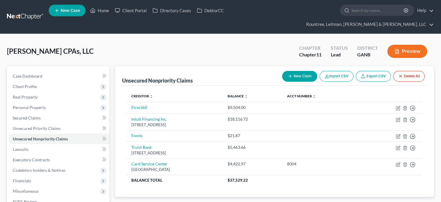
click at [305, 71] on button "New Claim" at bounding box center [299, 76] width 35 height 11
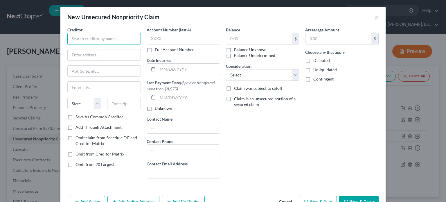
click at [84, 38] on input "text" at bounding box center [103, 39] width 73 height 12
type input "Tazergy, Inc."
click at [95, 54] on input "text" at bounding box center [104, 54] width 73 height 11
type input "[STREET_ADDRESS]"
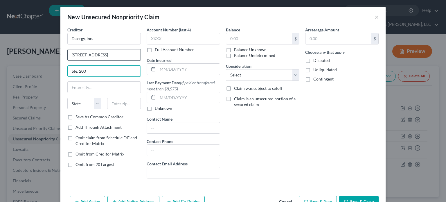
type input "Ste. 200"
type input "30188"
type input "[GEOGRAPHIC_DATA]"
select select "10"
click at [75, 116] on label "Save As Common Creditor" at bounding box center [99, 117] width 48 height 6
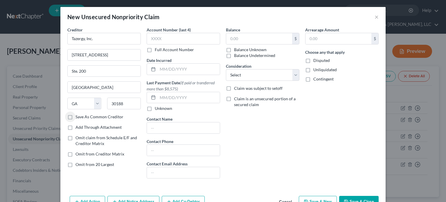
click at [78, 116] on input "Save As Common Creditor" at bounding box center [80, 116] width 4 height 4
checkbox input "true"
click at [245, 39] on input "text" at bounding box center [259, 38] width 66 height 11
type input "2,485.00"
drag, startPoint x: 231, startPoint y: 74, endPoint x: 233, endPoint y: 80, distance: 5.9
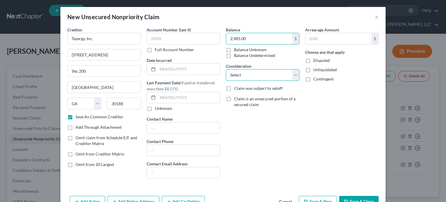
click at [231, 74] on select "Select Cable / Satellite Services Collection Agency Credit Card Debt Debt Couns…" at bounding box center [262, 75] width 73 height 12
select select "15"
click at [226, 69] on select "Select Cable / Satellite Services Collection Agency Credit Card Debt Debt Couns…" at bounding box center [262, 75] width 73 height 12
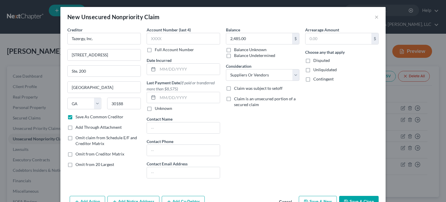
click at [353, 198] on button "Save & Close" at bounding box center [358, 202] width 39 height 12
checkbox input "false"
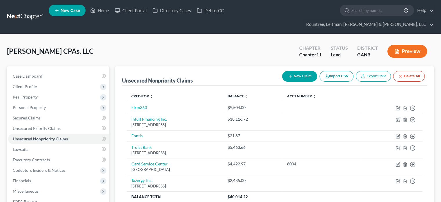
click at [297, 71] on button "New Claim" at bounding box center [299, 76] width 35 height 11
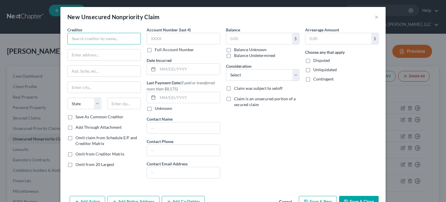
click at [94, 38] on input "text" at bounding box center [103, 39] width 73 height 12
type input "Sanctuary Acquisitions West, LLC"
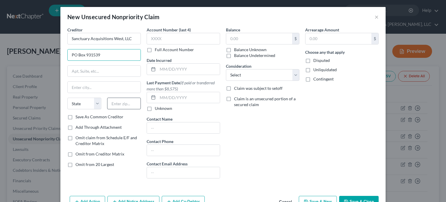
type input "PO Box 931539"
click at [115, 100] on input "text" at bounding box center [124, 103] width 34 height 12
type input "31193"
type input "[GEOGRAPHIC_DATA]"
select select "10"
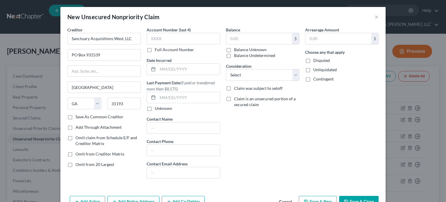
drag, startPoint x: 104, startPoint y: 116, endPoint x: 64, endPoint y: 114, distance: 39.5
click at [104, 116] on label "Save As Common Creditor" at bounding box center [99, 117] width 48 height 6
click at [82, 116] on input "Save As Common Creditor" at bounding box center [80, 116] width 4 height 4
checkbox input "true"
click at [234, 38] on input "text" at bounding box center [259, 38] width 66 height 11
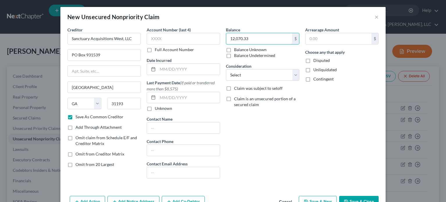
type input "12,070.33"
click at [360, 196] on button "Save & Close" at bounding box center [358, 202] width 39 height 12
checkbox input "false"
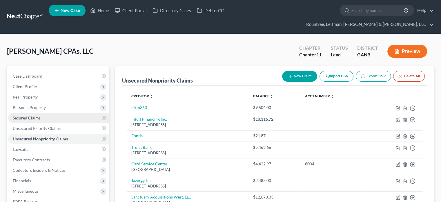
click at [18, 115] on span "Secured Claims" at bounding box center [27, 117] width 28 height 5
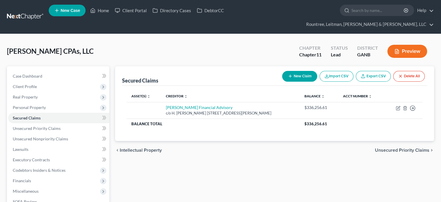
click at [297, 71] on button "New Claim" at bounding box center [299, 76] width 35 height 11
select select "0"
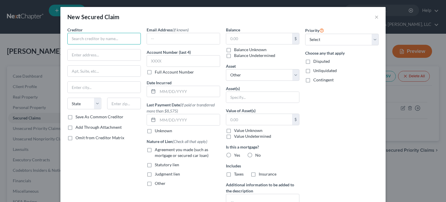
drag, startPoint x: 106, startPoint y: 39, endPoint x: 107, endPoint y: 35, distance: 4.2
click at [106, 39] on input "text" at bounding box center [103, 39] width 73 height 12
type input "[US_STATE]'s Own Credit Untion"
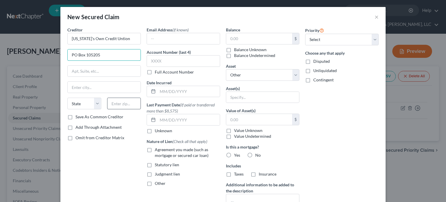
type input "PO Box 105205"
click at [124, 104] on input "text" at bounding box center [124, 103] width 34 height 12
type input "30348"
type input "[GEOGRAPHIC_DATA]"
select select "10"
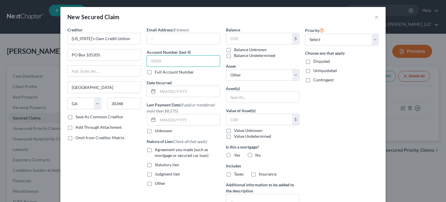
click at [172, 58] on input "text" at bounding box center [183, 61] width 73 height 12
type input "7970"
click at [157, 97] on div "Email Address (if known) Account Number (last 4) 7970 Full Account Number Date …" at bounding box center [183, 136] width 79 height 218
click at [161, 88] on input "text" at bounding box center [189, 91] width 62 height 11
type input "[DATE]"
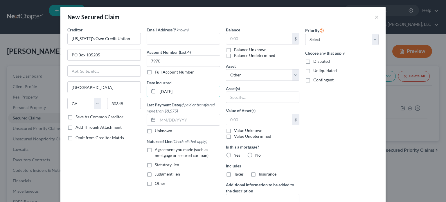
click at [155, 148] on label "Agreement you made (such as mortgage or secured car loan)" at bounding box center [187, 153] width 65 height 12
click at [157, 148] on input "Agreement you made (such as mortgage or secured car loan)" at bounding box center [159, 149] width 4 height 4
checkbox input "true"
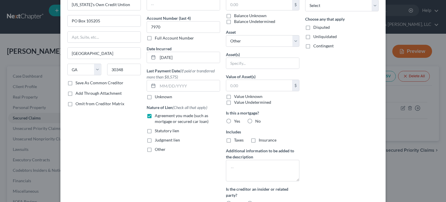
scroll to position [79, 0]
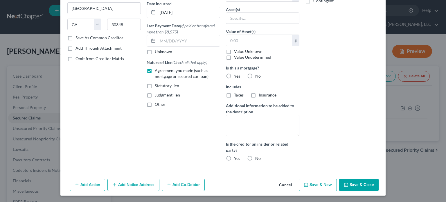
click at [361, 183] on button "Save & Close" at bounding box center [358, 184] width 39 height 12
select select
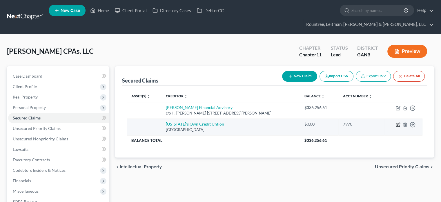
click at [397, 122] on icon "button" at bounding box center [398, 124] width 5 height 5
select select "10"
select select "0"
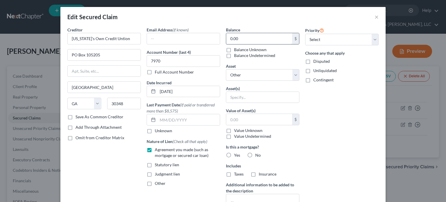
click at [251, 40] on input "0.00" at bounding box center [259, 38] width 66 height 11
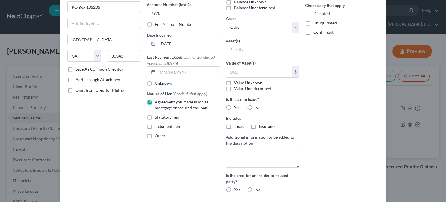
scroll to position [95, 0]
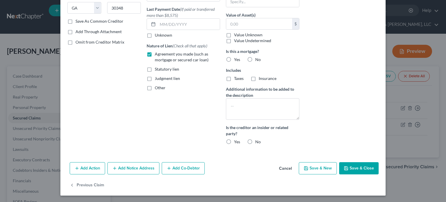
type input "571,020.14"
click at [348, 170] on button "Save & Close" at bounding box center [358, 168] width 39 height 12
select select
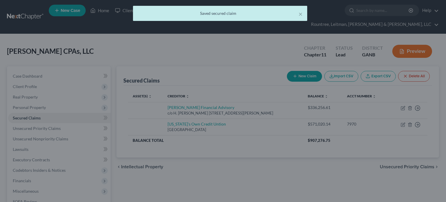
scroll to position [0, 0]
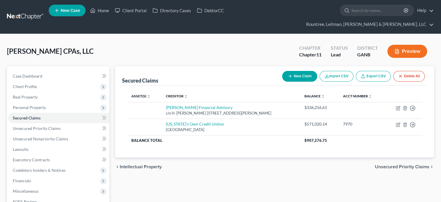
click at [306, 71] on button "New Claim" at bounding box center [299, 76] width 35 height 11
select select "0"
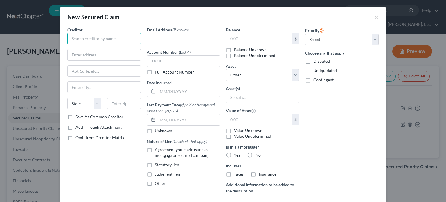
click at [84, 38] on input "text" at bounding box center [103, 39] width 73 height 12
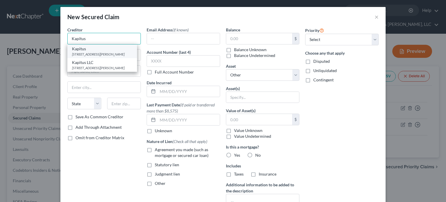
type input "Kapitus"
click at [92, 54] on div "[STREET_ADDRESS][PERSON_NAME]" at bounding box center [102, 54] width 60 height 5
type input "[STREET_ADDRESS][PERSON_NAME]"
type input "[GEOGRAPHIC_DATA]"
select select "48"
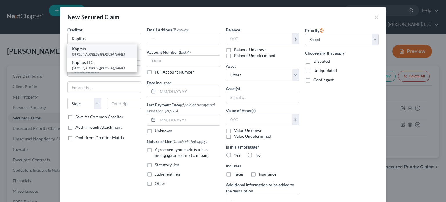
type input "22201"
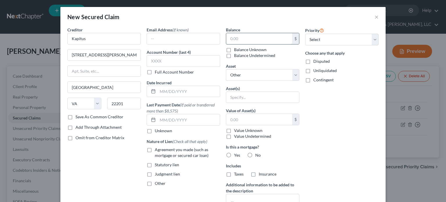
click at [242, 40] on input "text" at bounding box center [259, 38] width 66 height 11
type input "133,329.49"
click at [173, 88] on input "text" at bounding box center [189, 91] width 62 height 11
type input "[DATE]"
click at [155, 151] on label "Agreement you made (such as mortgage or secured car loan)" at bounding box center [187, 153] width 65 height 12
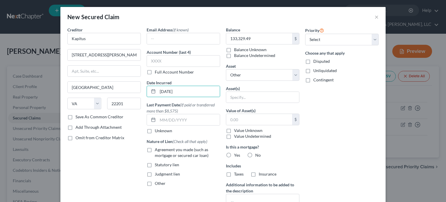
click at [157, 150] on input "Agreement you made (such as mortgage or secured car loan)" at bounding box center [159, 149] width 4 height 4
checkbox input "true"
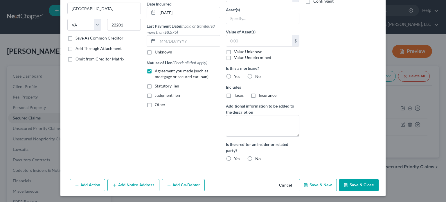
scroll to position [79, 0]
click at [255, 73] on label "No" at bounding box center [258, 76] width 6 height 6
click at [257, 73] on input "No" at bounding box center [259, 75] width 4 height 4
radio input "true"
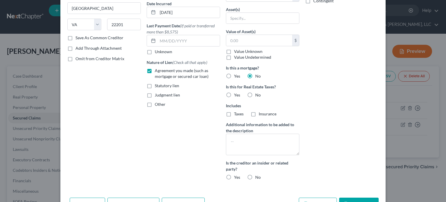
click at [255, 92] on label "No" at bounding box center [258, 95] width 6 height 6
click at [257, 92] on input "No" at bounding box center [259, 94] width 4 height 4
radio input "true"
click at [255, 174] on label "No" at bounding box center [258, 177] width 6 height 6
click at [257, 174] on input "No" at bounding box center [259, 176] width 4 height 4
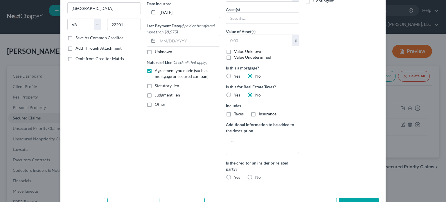
radio input "true"
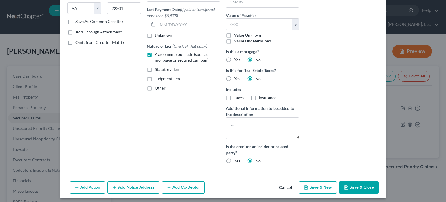
scroll to position [97, 0]
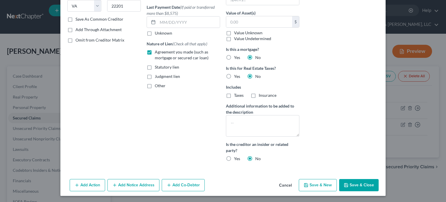
click at [358, 180] on button "Save & Close" at bounding box center [358, 185] width 39 height 12
select select
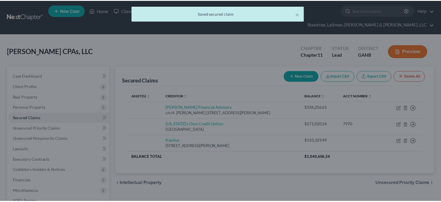
scroll to position [0, 0]
